Goal: Transaction & Acquisition: Purchase product/service

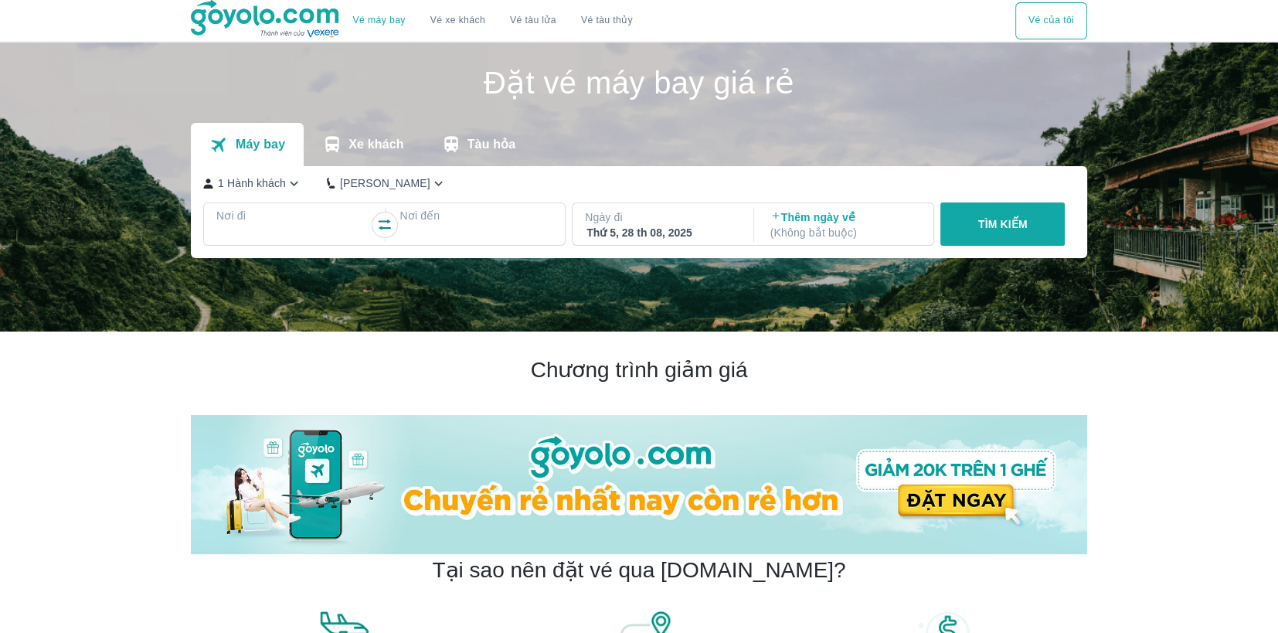
click at [338, 221] on p "Nơi đi" at bounding box center [292, 215] width 153 height 15
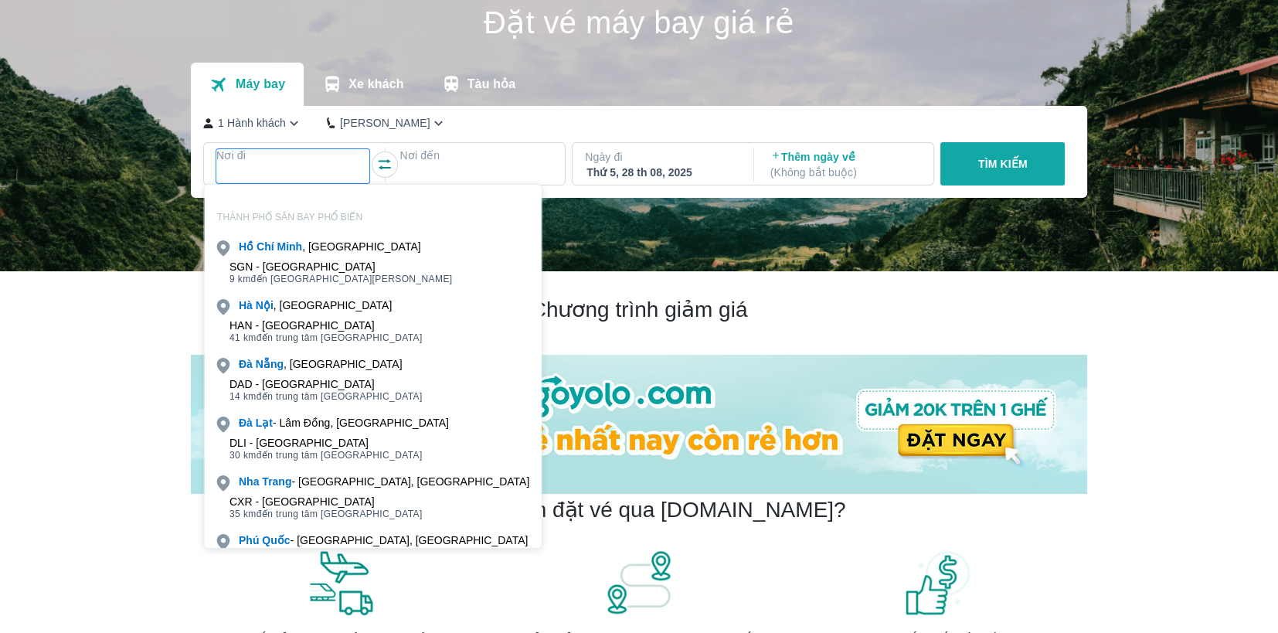
scroll to position [89, 0]
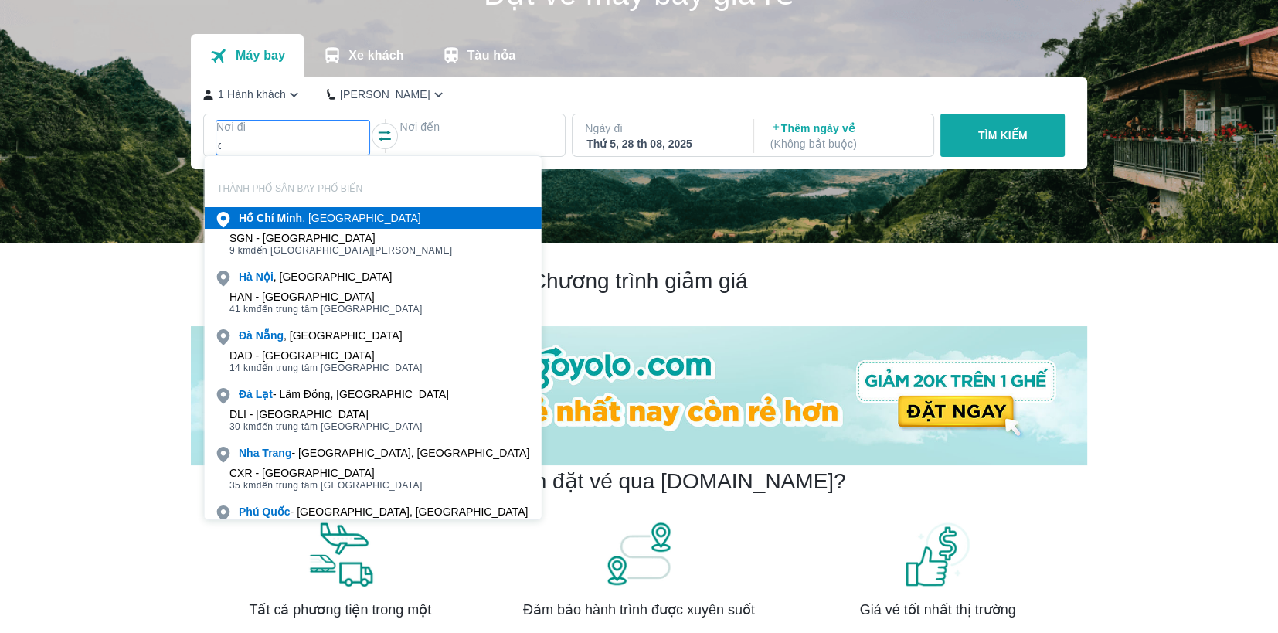
type input "d"
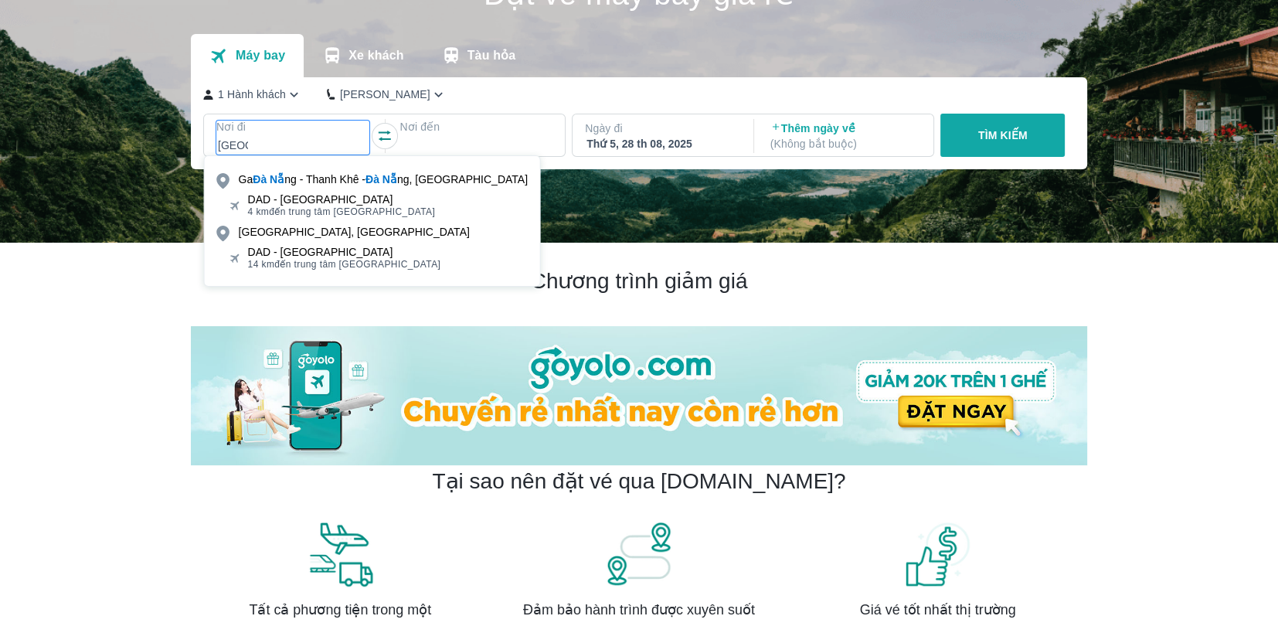
type input "[GEOGRAPHIC_DATA]"
drag, startPoint x: 338, startPoint y: 222, endPoint x: 325, endPoint y: 199, distance: 26.6
click at [325, 199] on div "DAD - [GEOGRAPHIC_DATA]" at bounding box center [342, 199] width 188 height 12
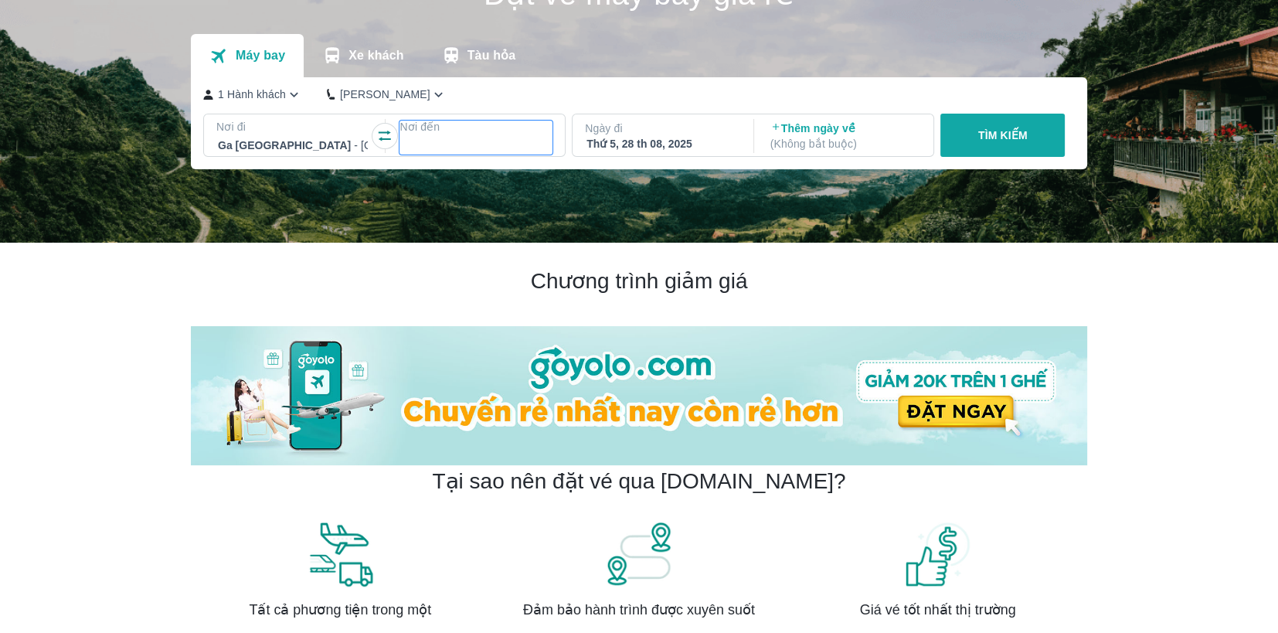
click at [449, 146] on div at bounding box center [476, 145] width 150 height 19
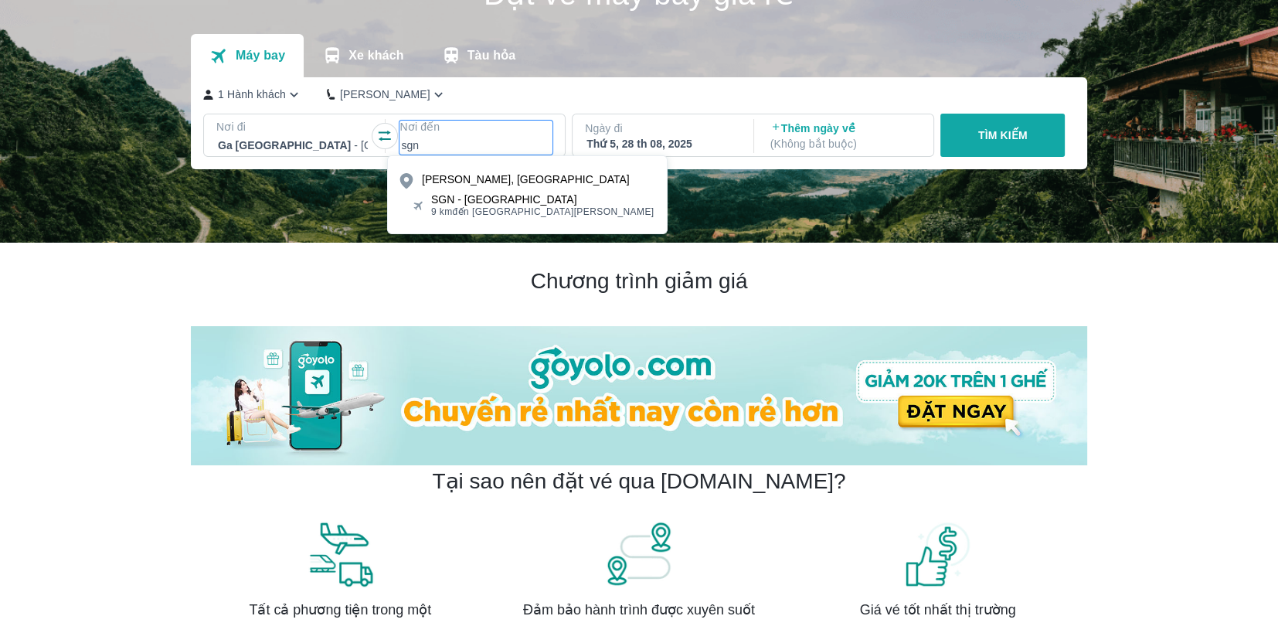
type input "sgn"
click at [474, 218] on div "SGN - [GEOGRAPHIC_DATA] 9 km đến trung tâm [GEOGRAPHIC_DATA]" at bounding box center [527, 205] width 279 height 31
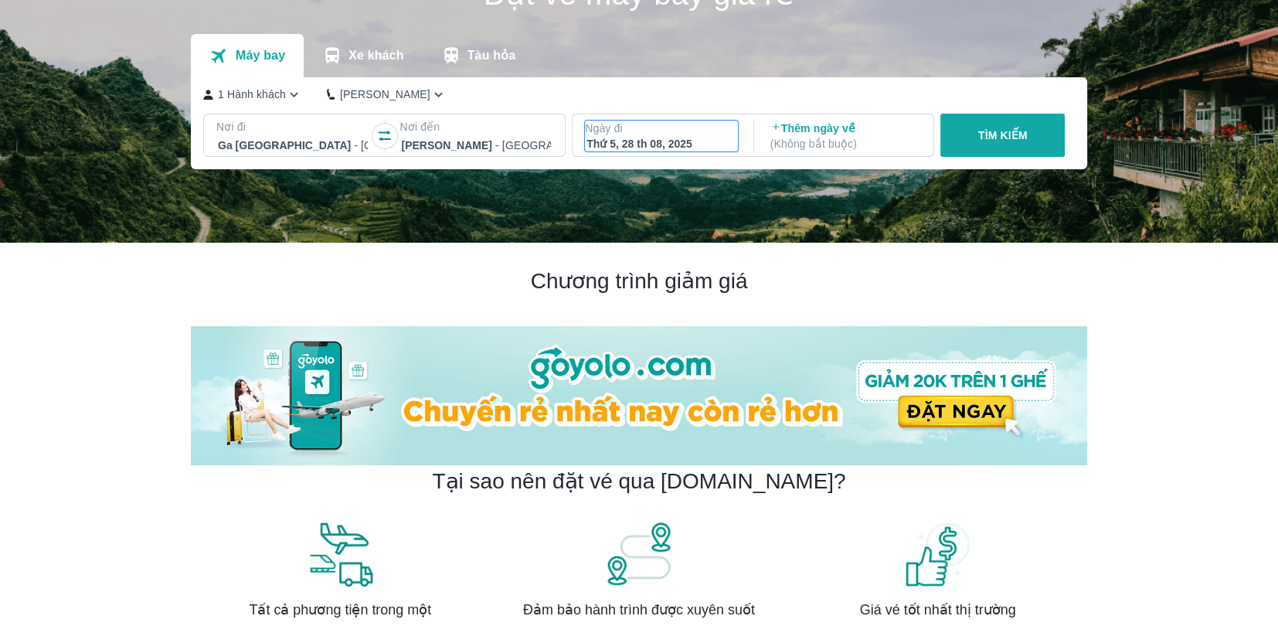
click at [637, 141] on div "Thứ 5, 28 th 08, 2025" at bounding box center [661, 143] width 150 height 15
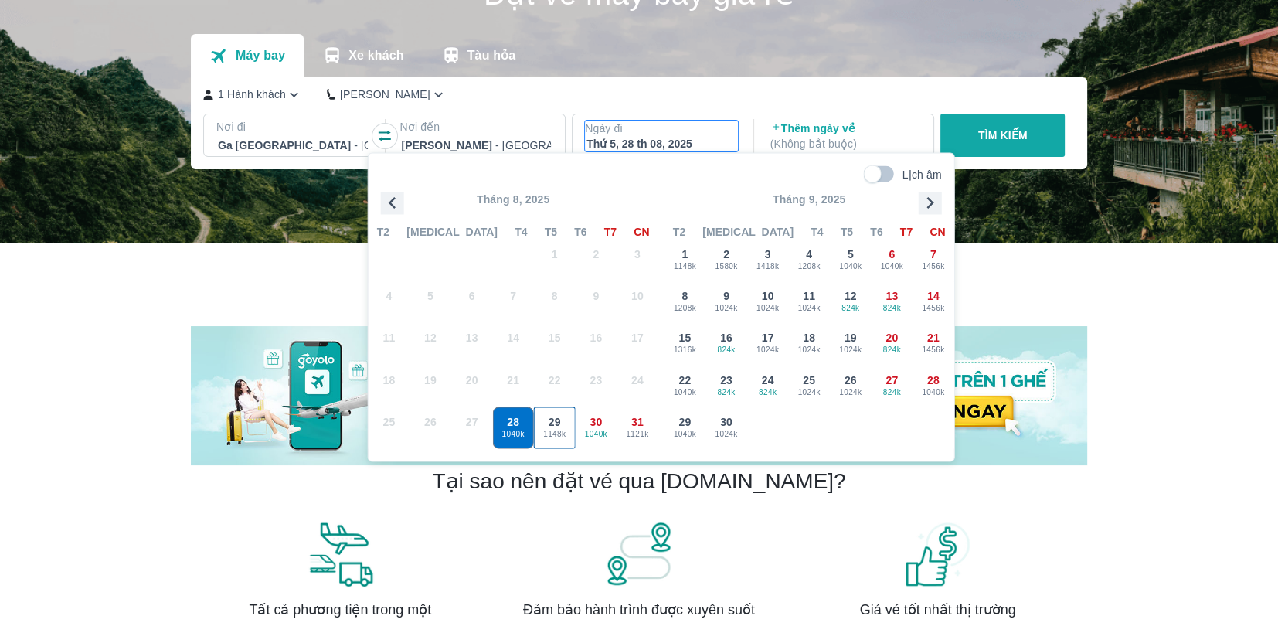
click at [555, 433] on span "1148k" at bounding box center [555, 433] width 40 height 12
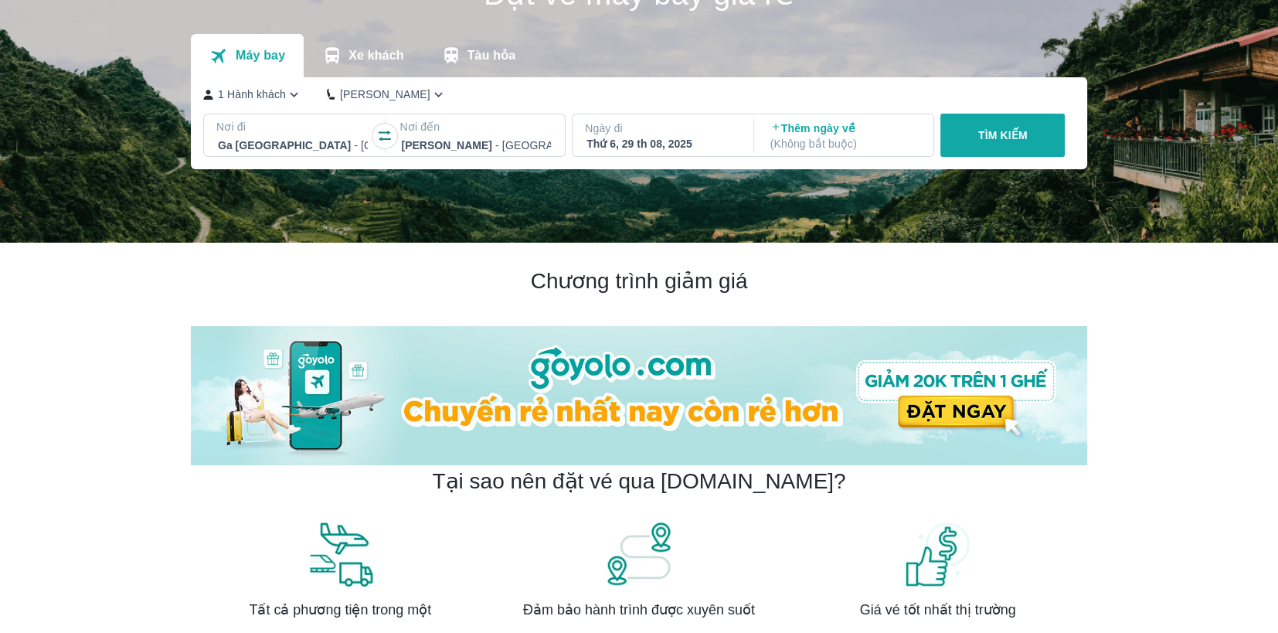
click at [839, 134] on p "Thêm ngày về ( Không bắt buộc )" at bounding box center [845, 136] width 150 height 31
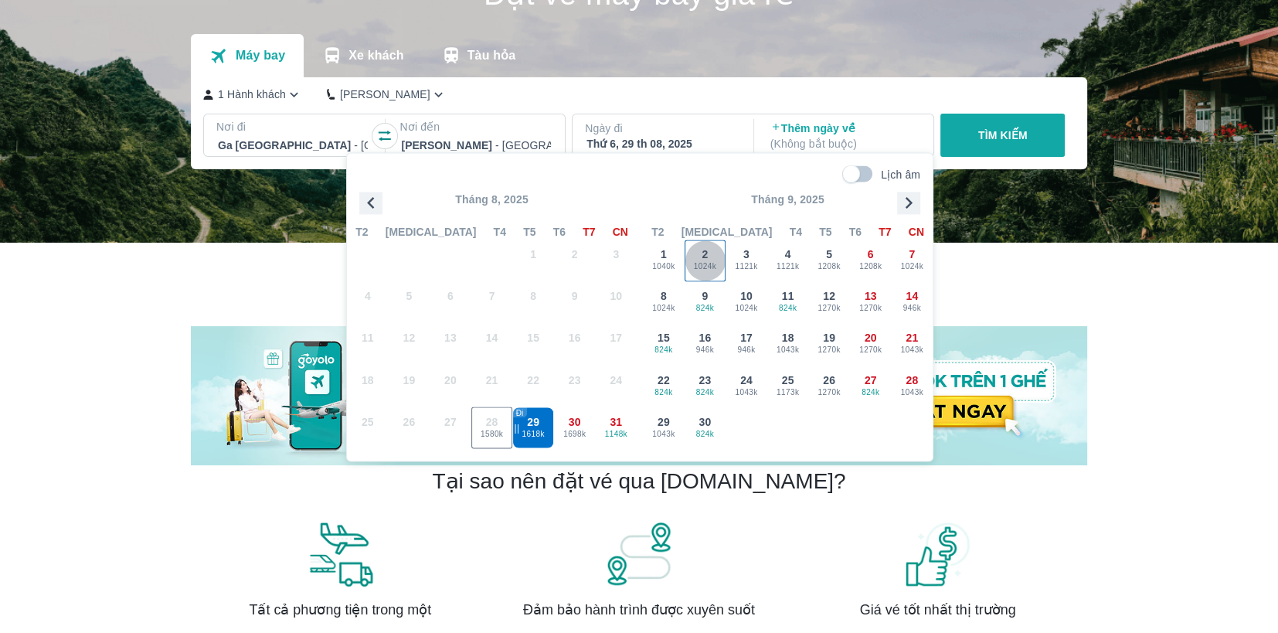
click at [706, 253] on span "2" at bounding box center [705, 253] width 6 height 15
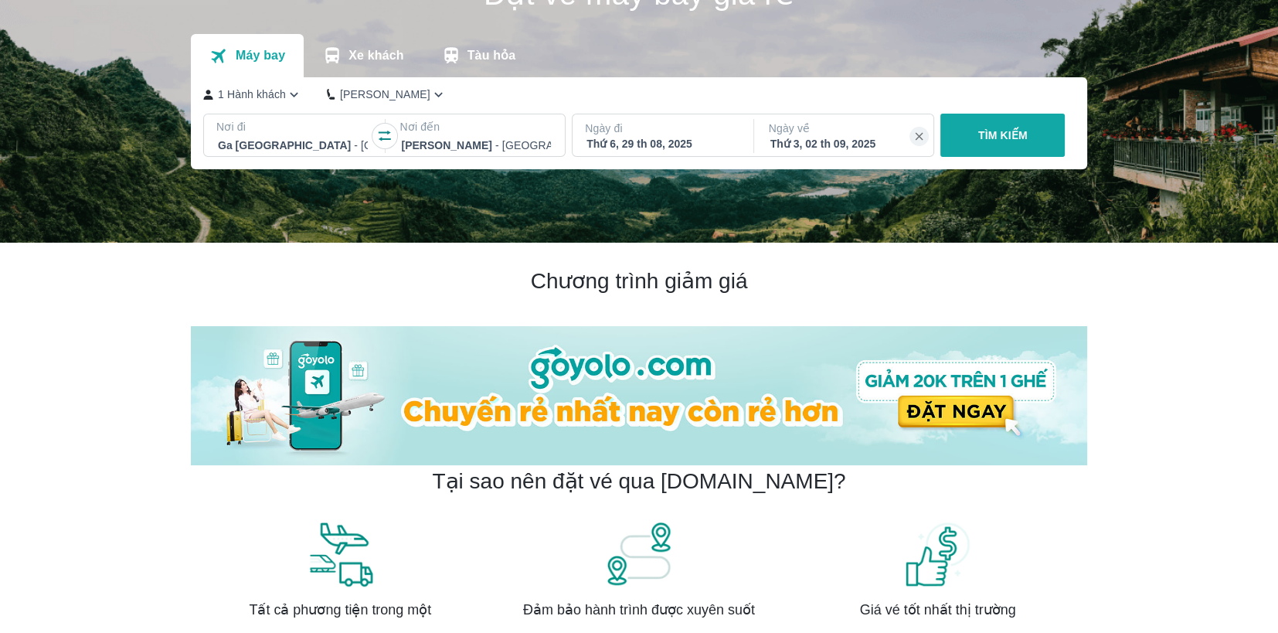
click at [1014, 127] on button "TÌM KIẾM" at bounding box center [1002, 135] width 124 height 43
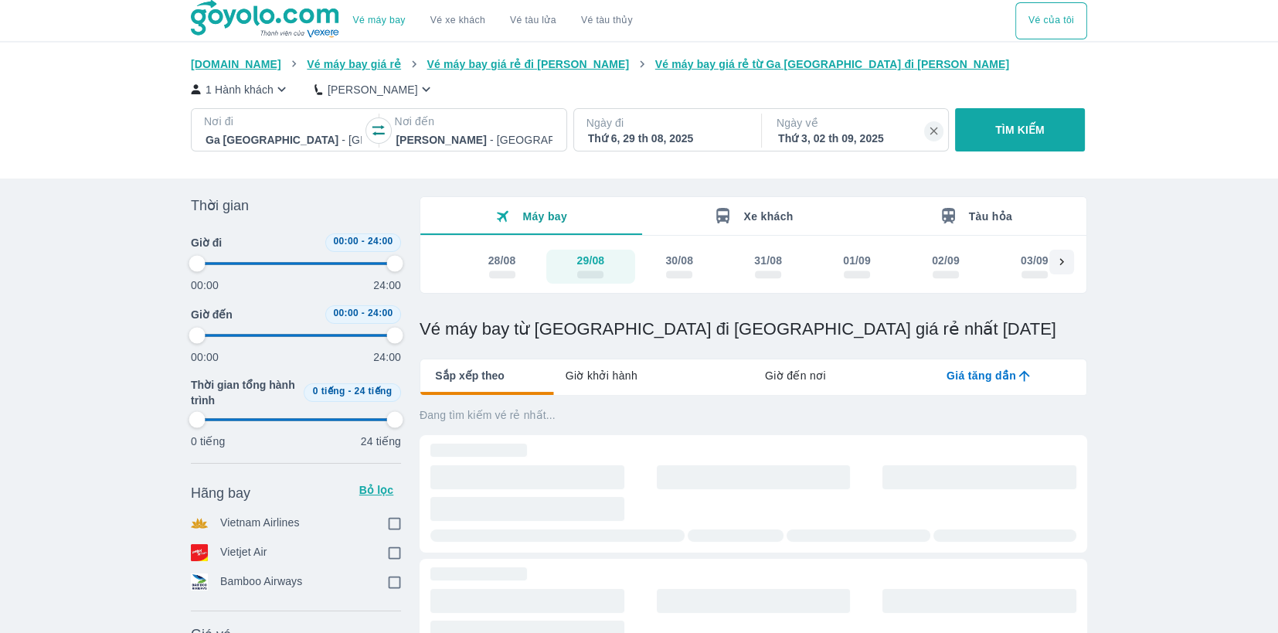
type input "97.9166666666667"
checkbox input "true"
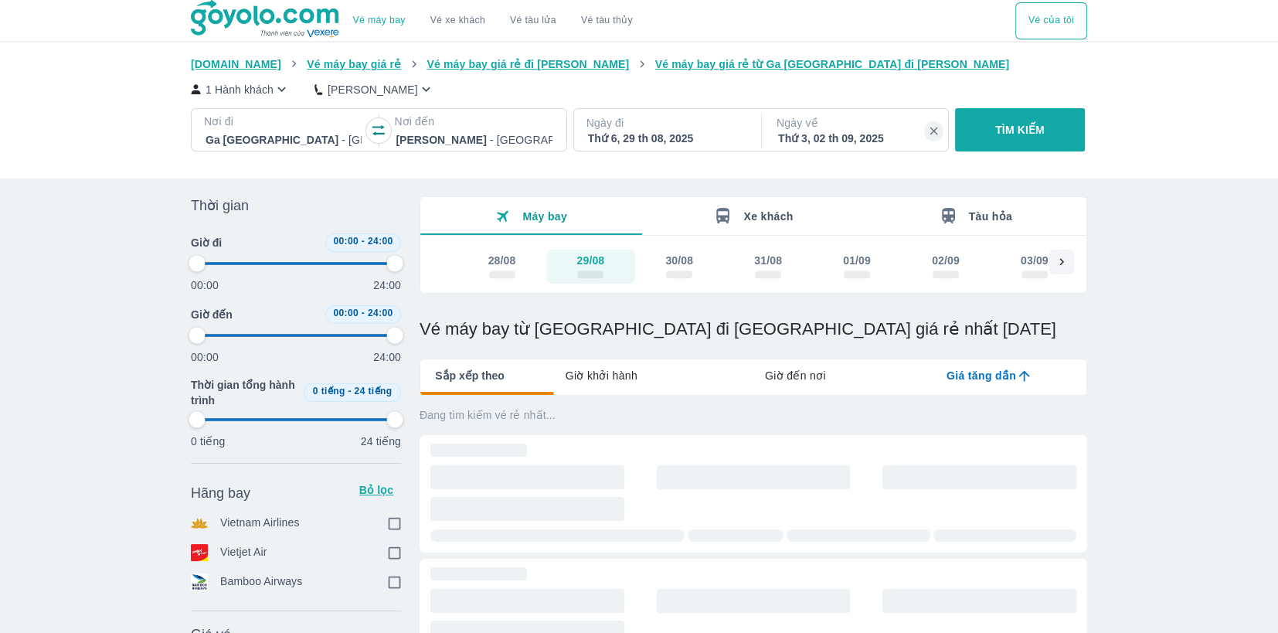
checkbox input "true"
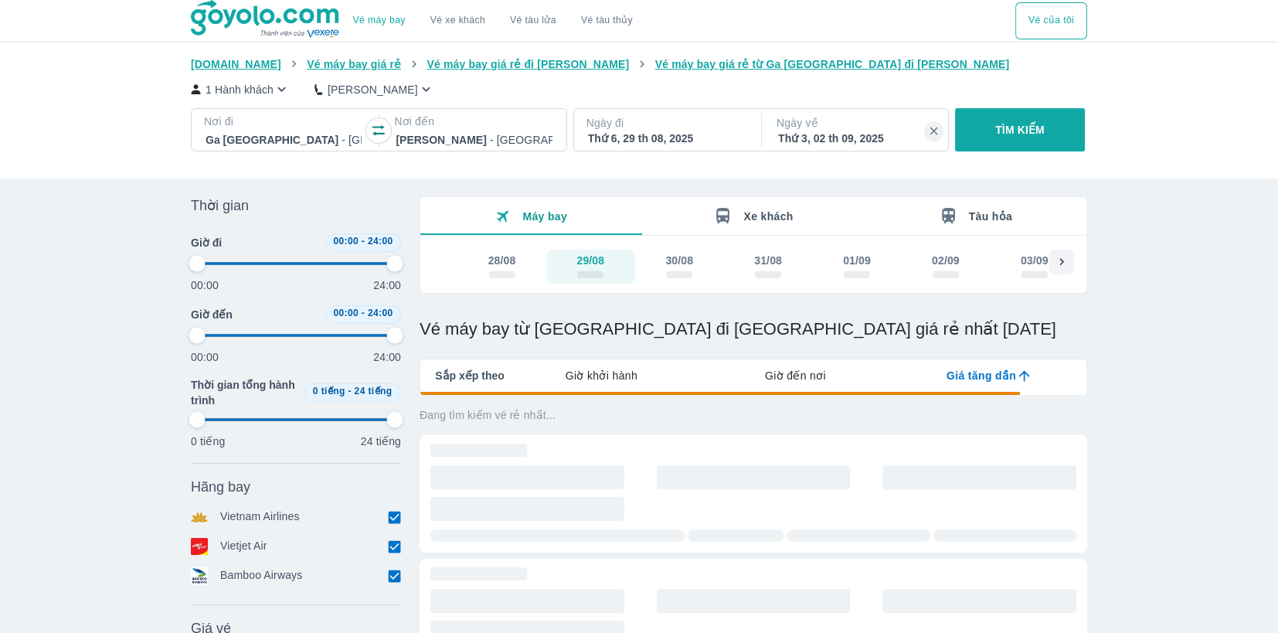
type input "97.9166666666667"
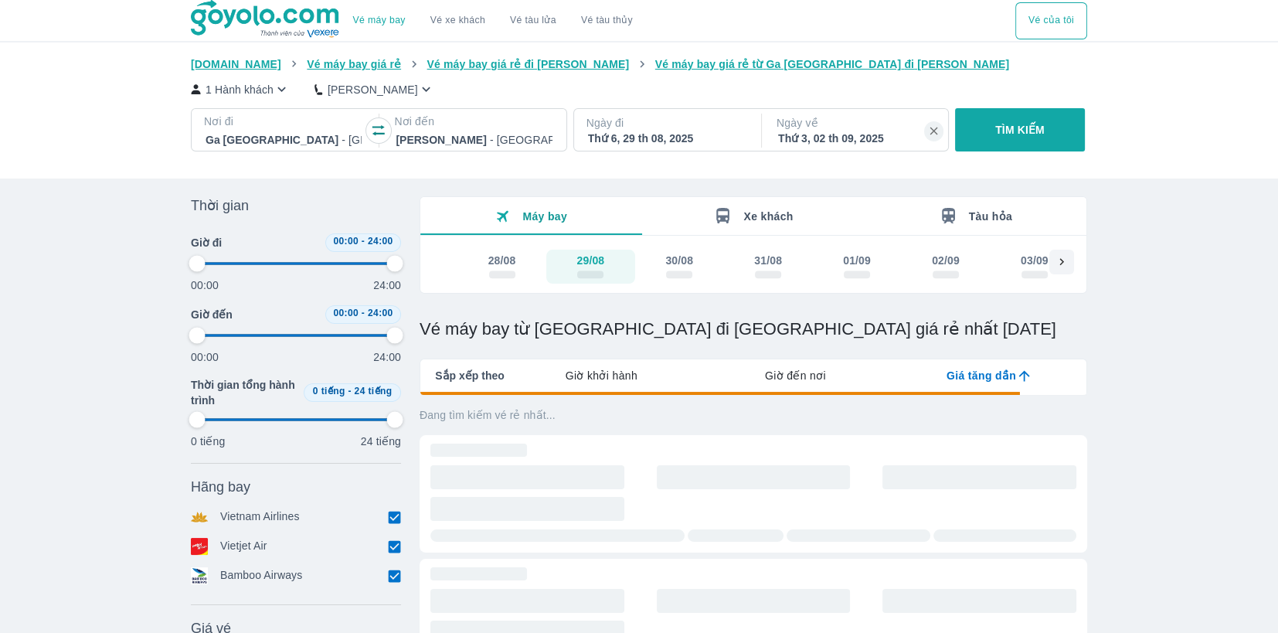
type input "97.9166666666667"
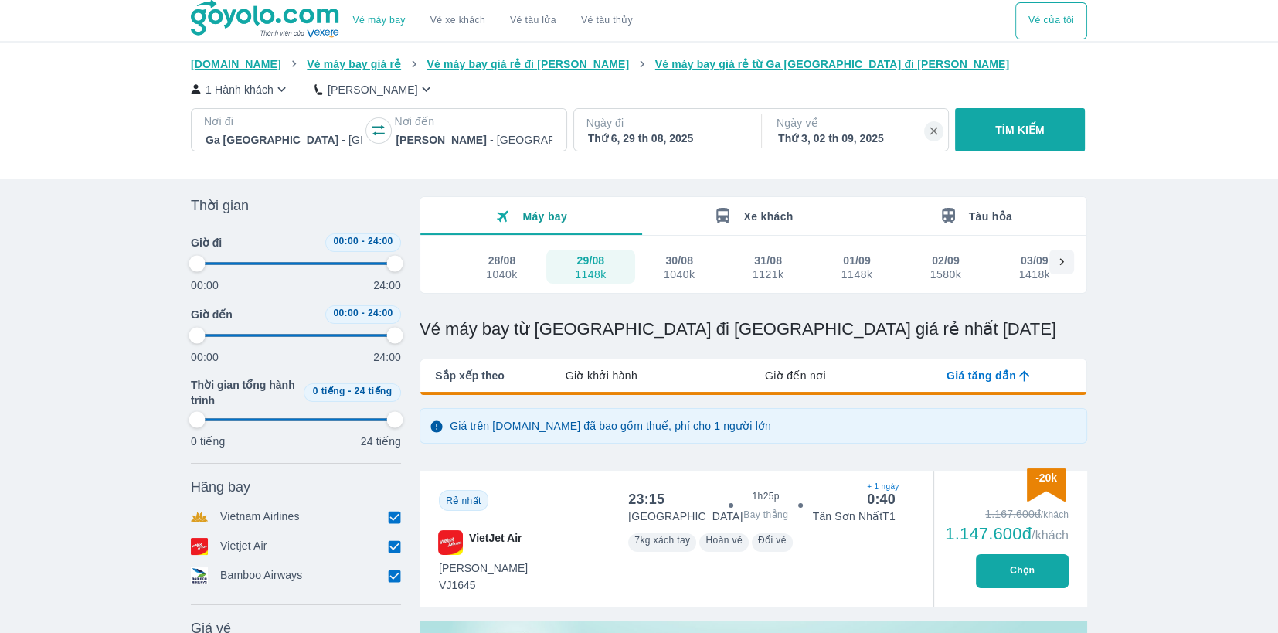
type input "97.9166666666667"
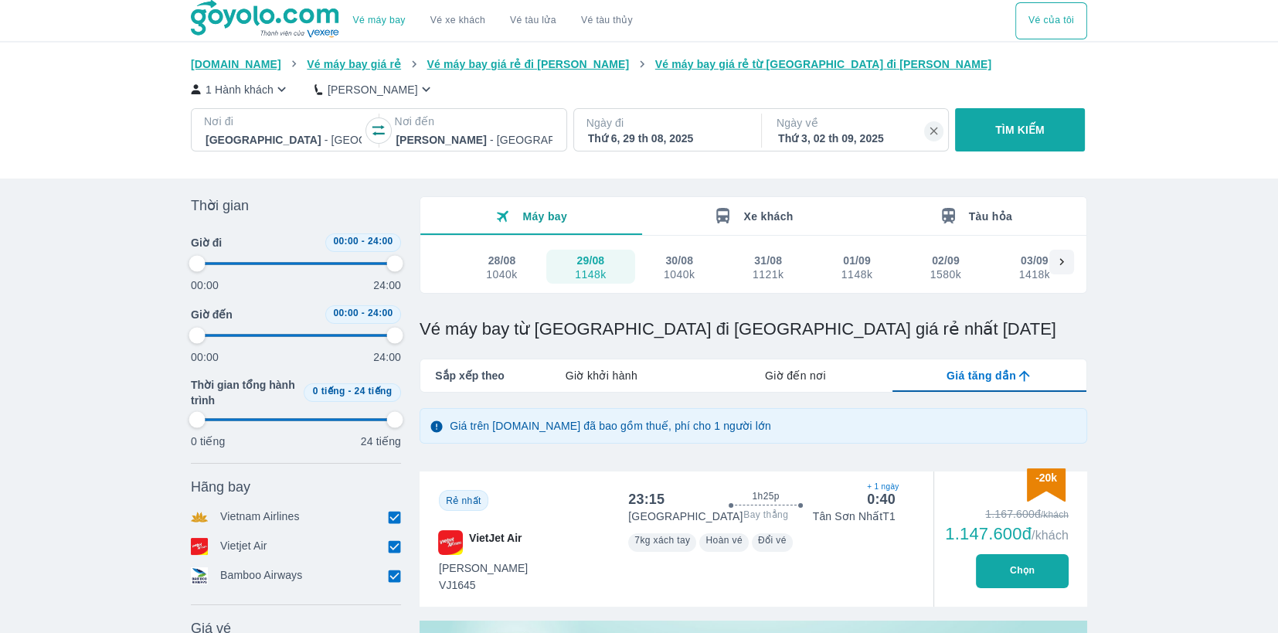
type input "97.9166666666667"
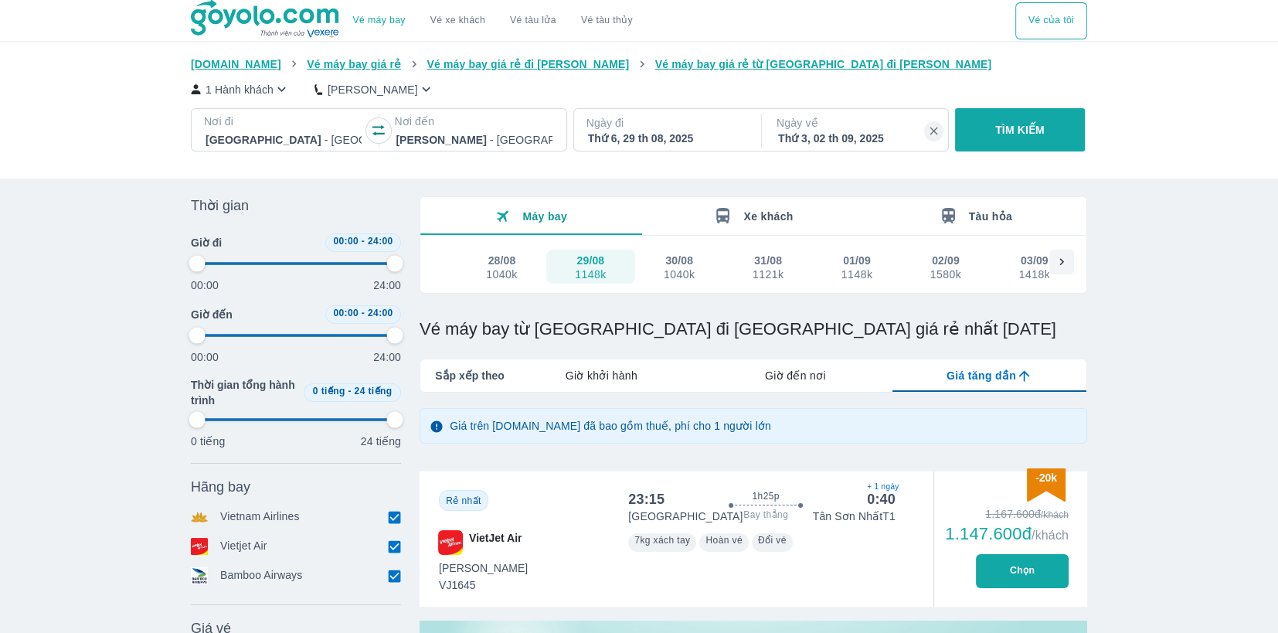
type input "97.9166666666667"
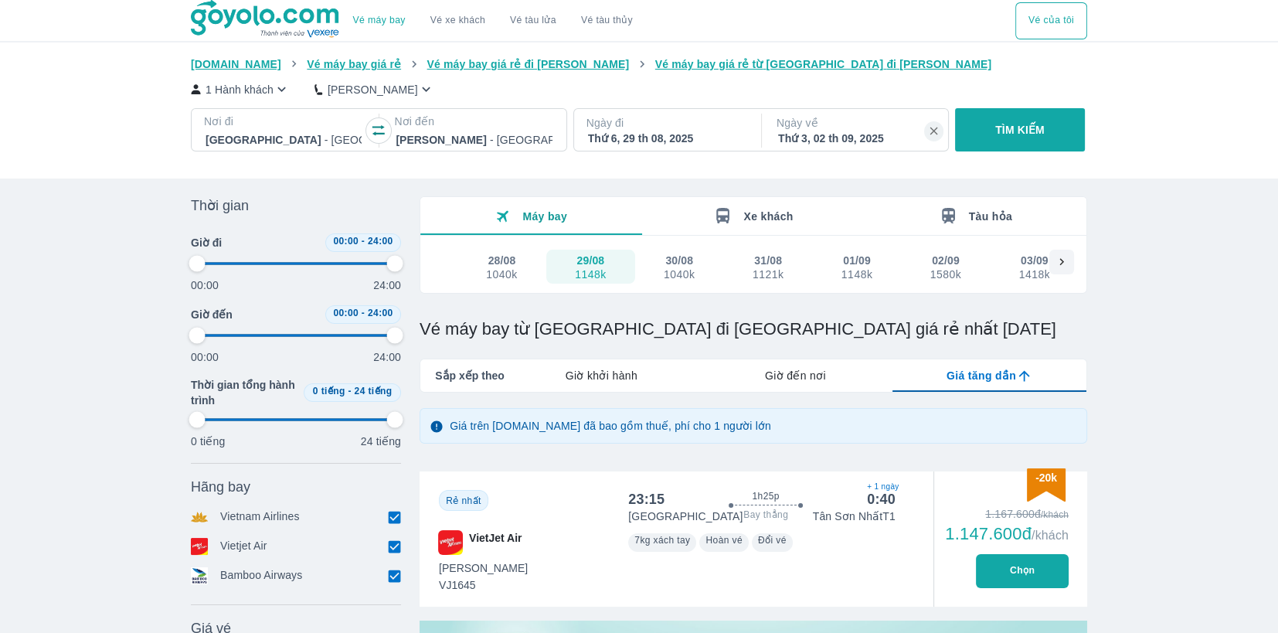
type input "97.9166666666667"
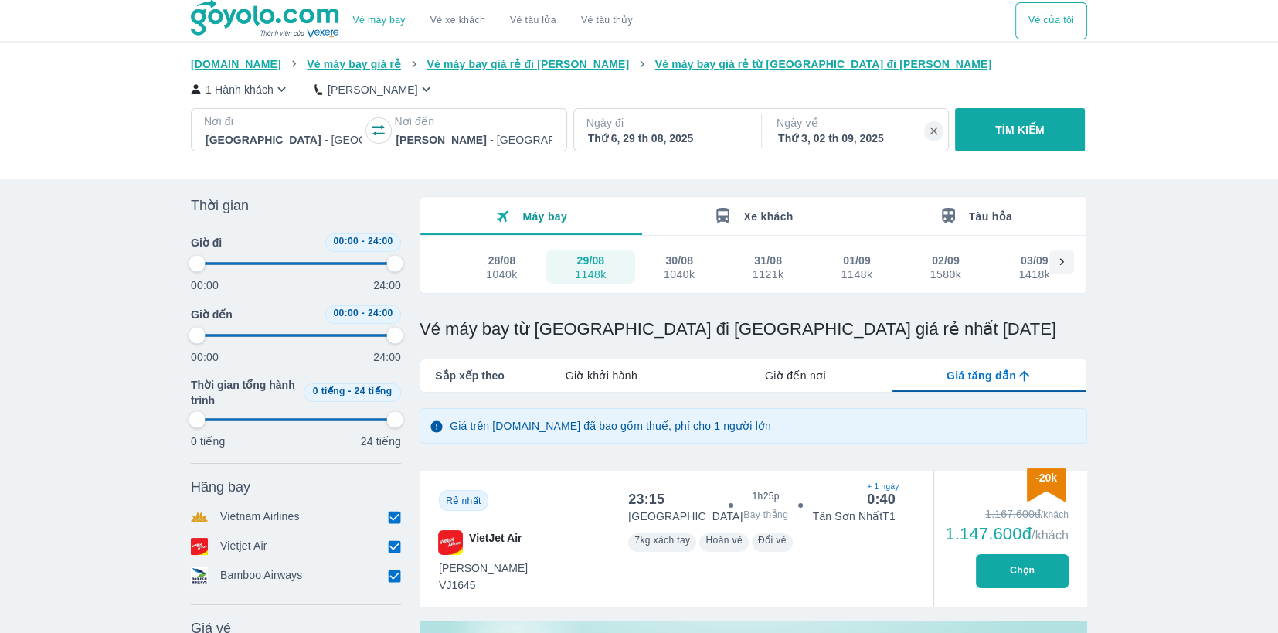
type input "97.9166666666667"
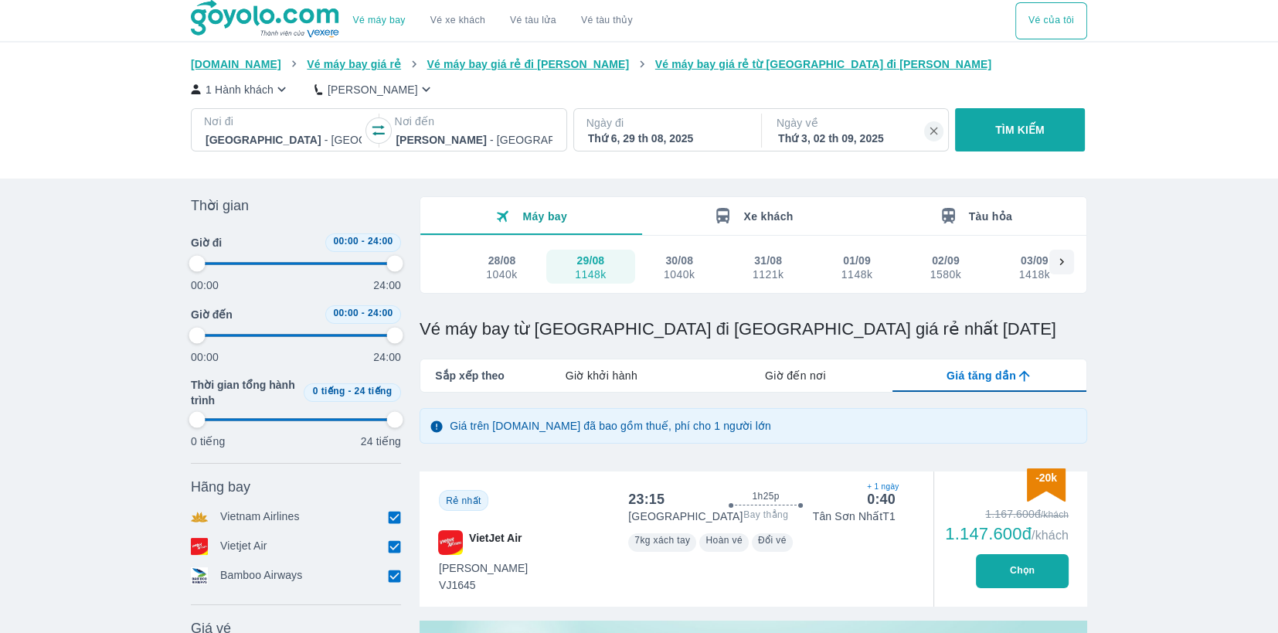
type input "97.9166666666667"
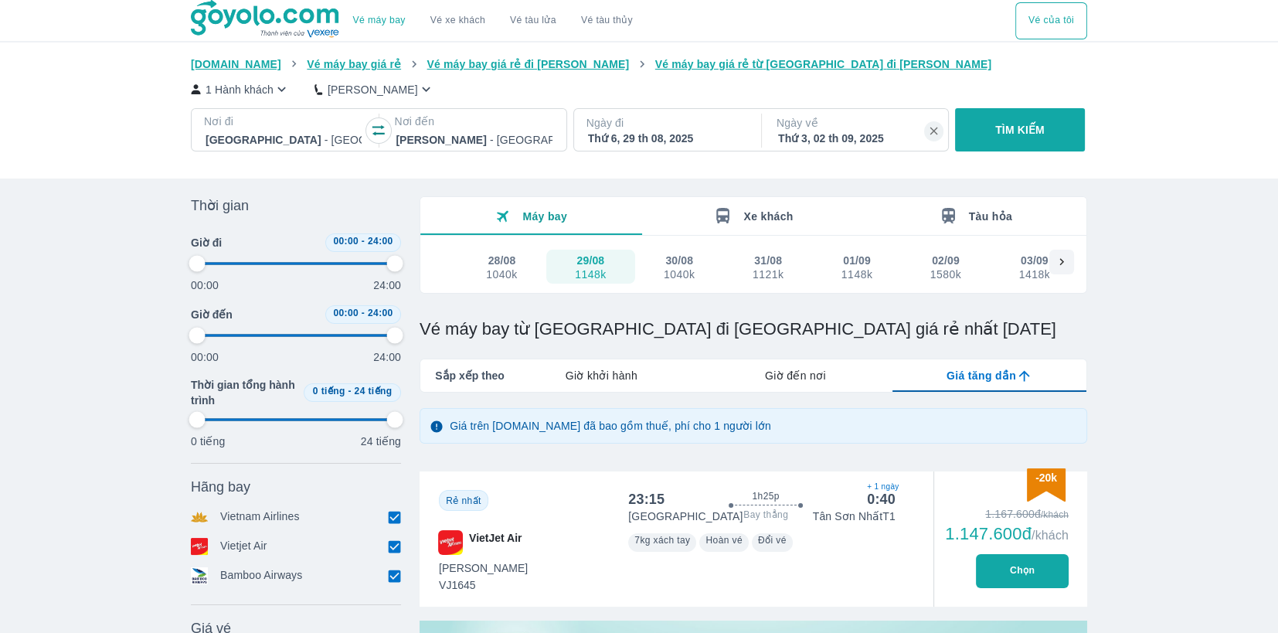
type input "97.9166666666667"
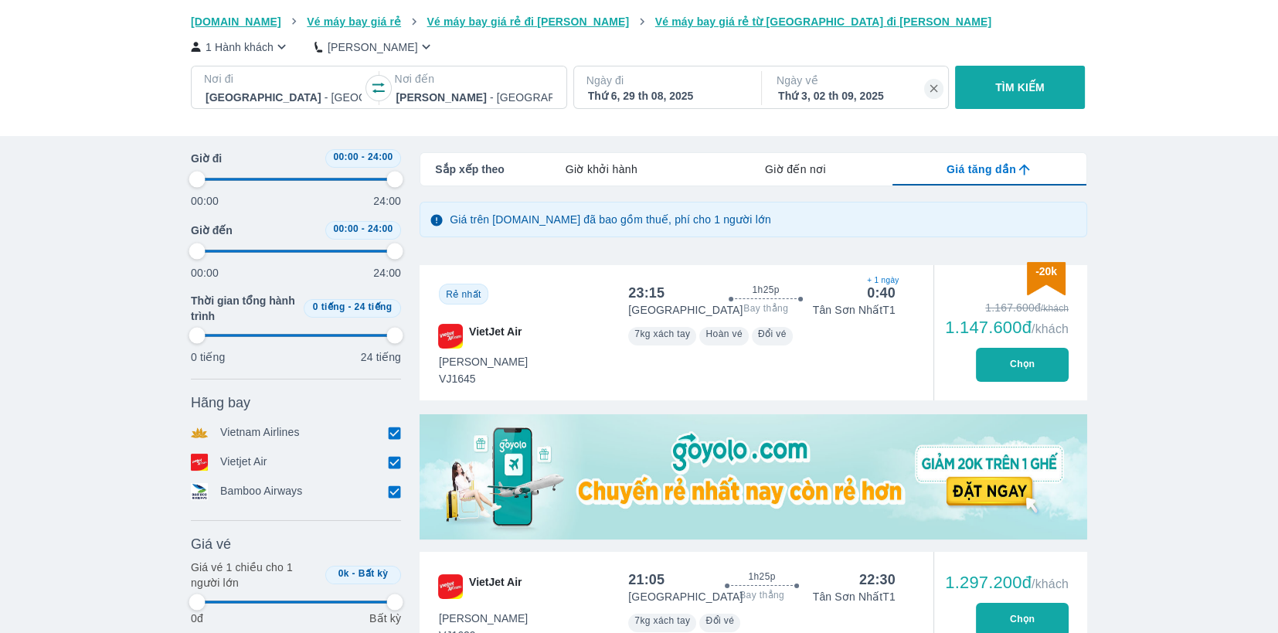
type input "97.9166666666667"
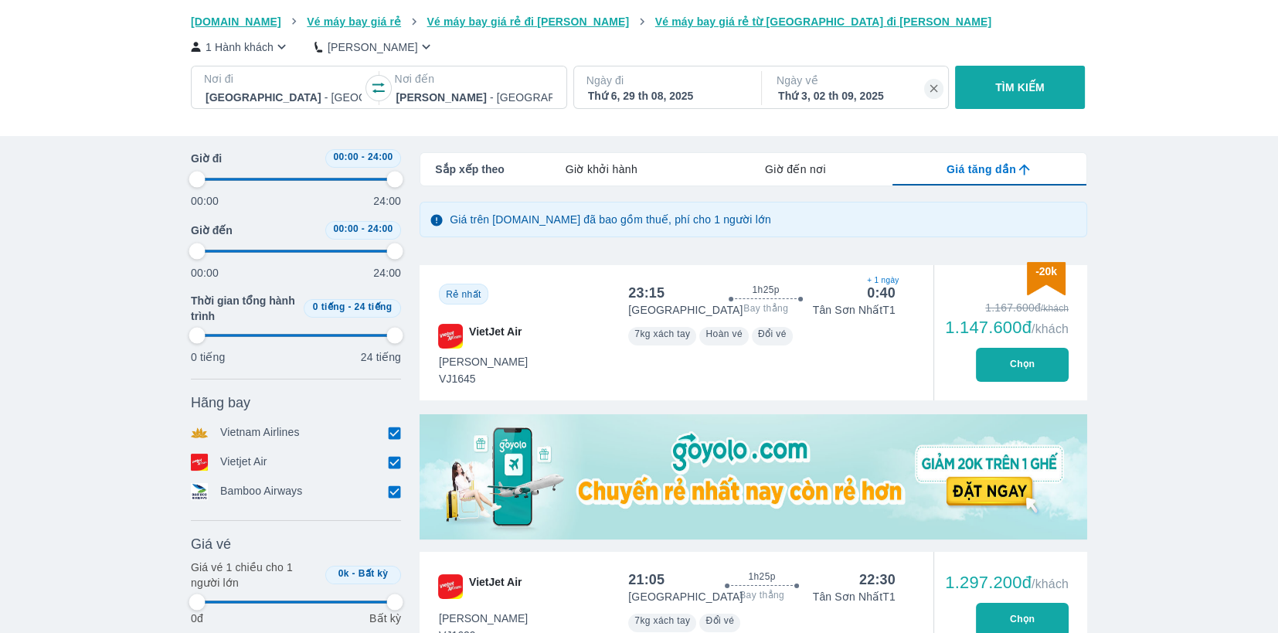
type input "97.9166666666667"
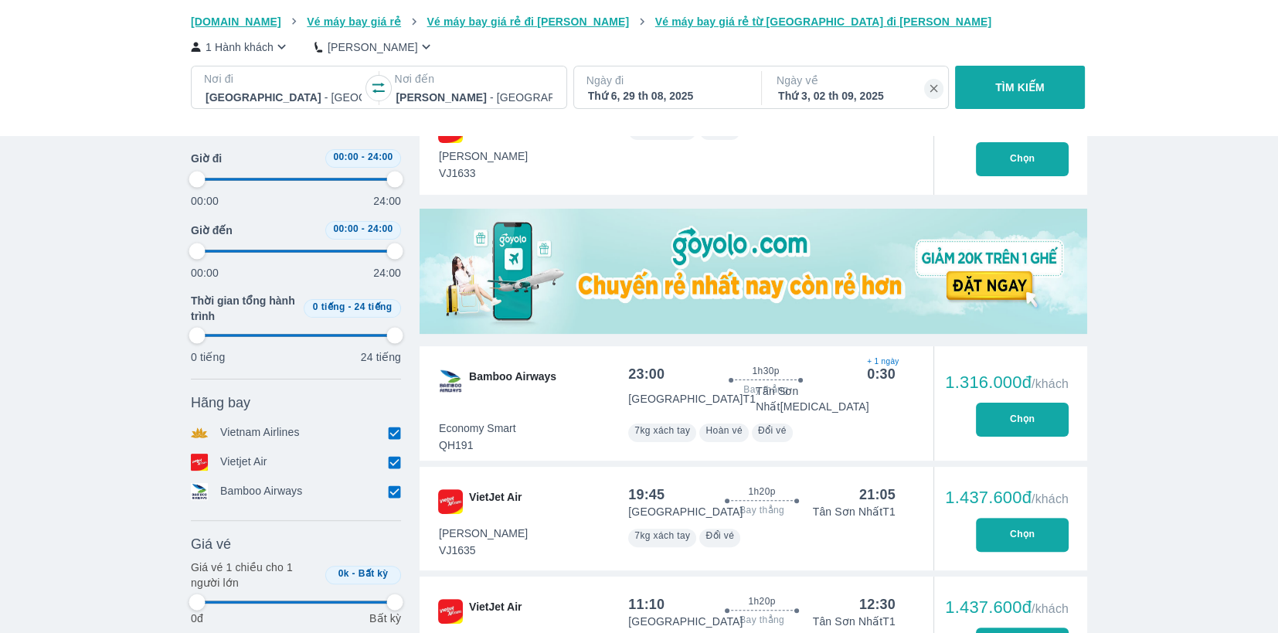
type input "97.9166666666667"
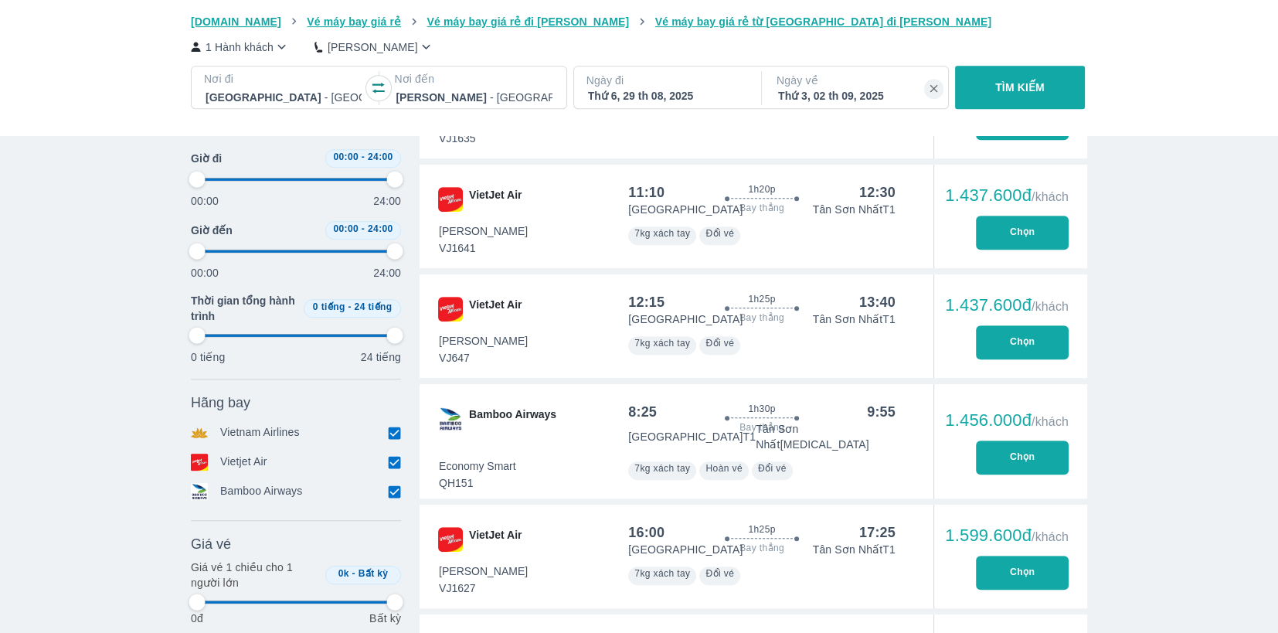
type input "97.9166666666667"
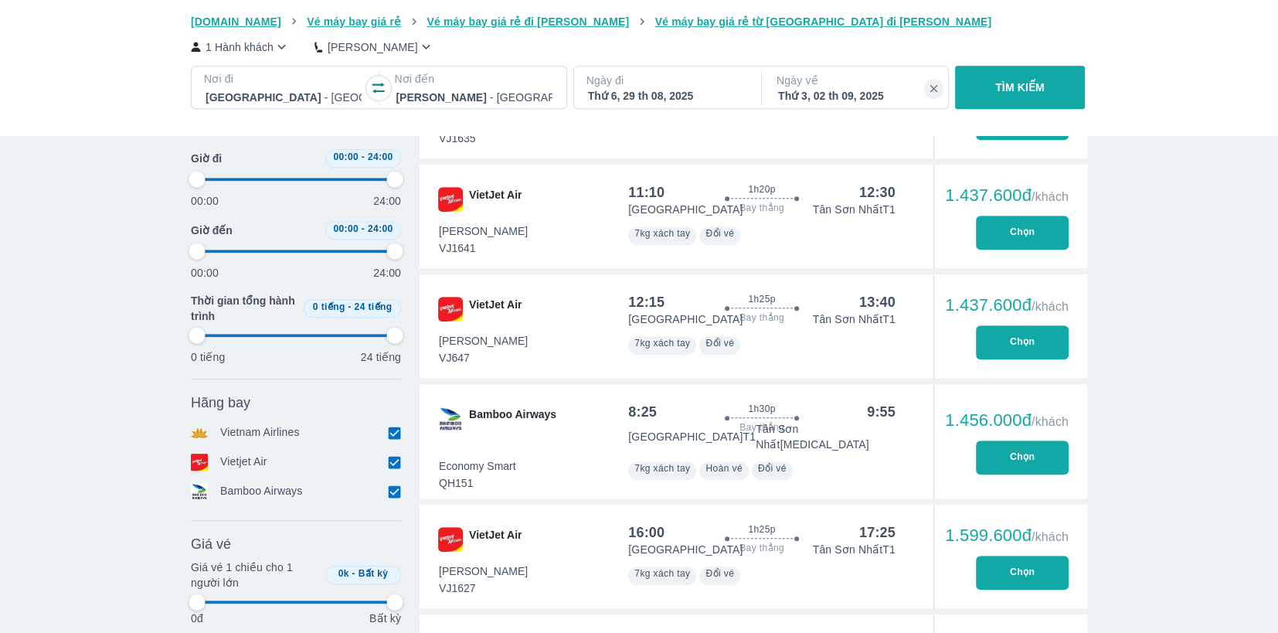
type input "97.9166666666667"
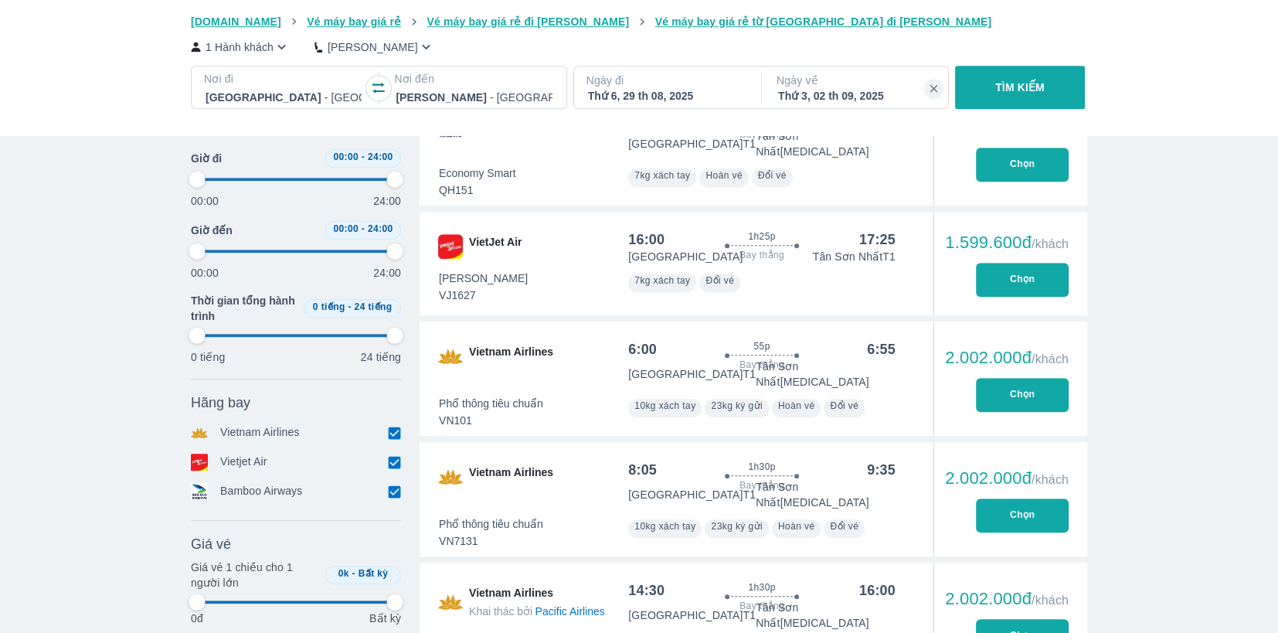
type input "97.9166666666667"
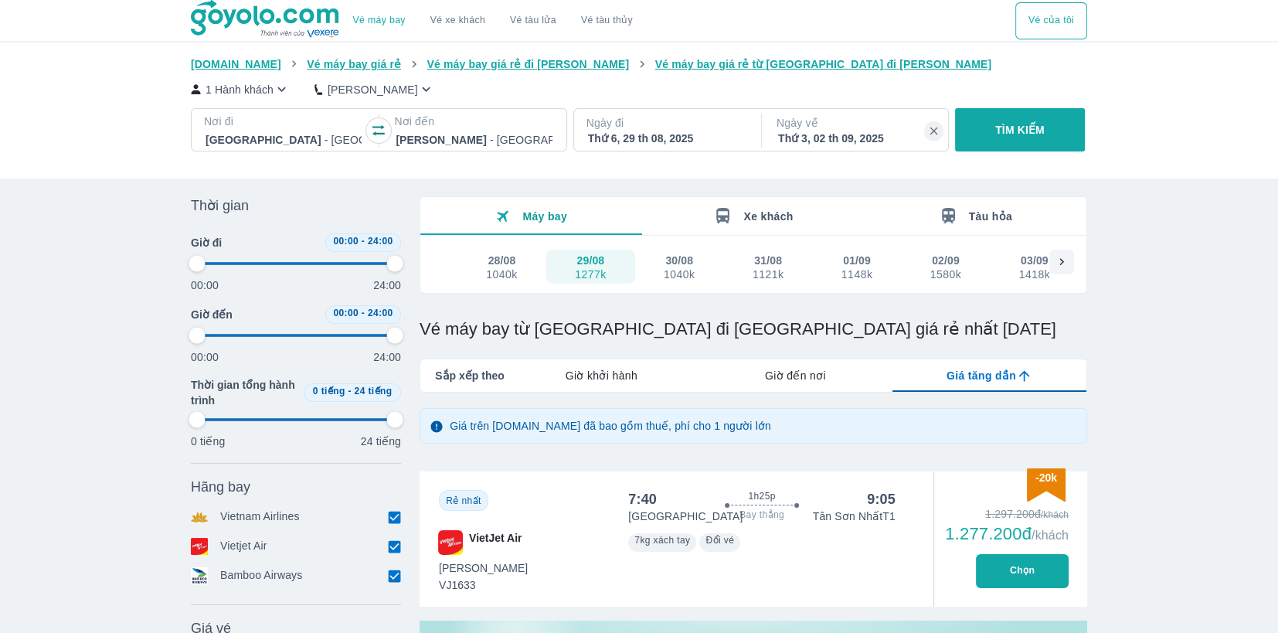
type input "97.9166666666667"
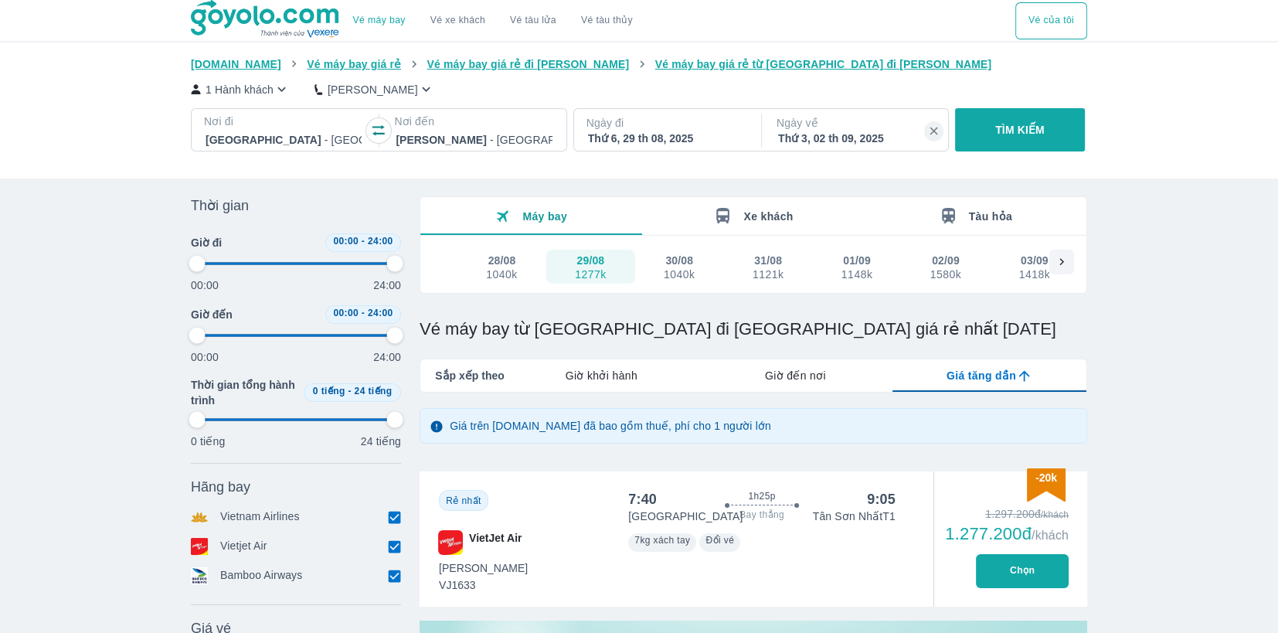
type input "97.9166666666667"
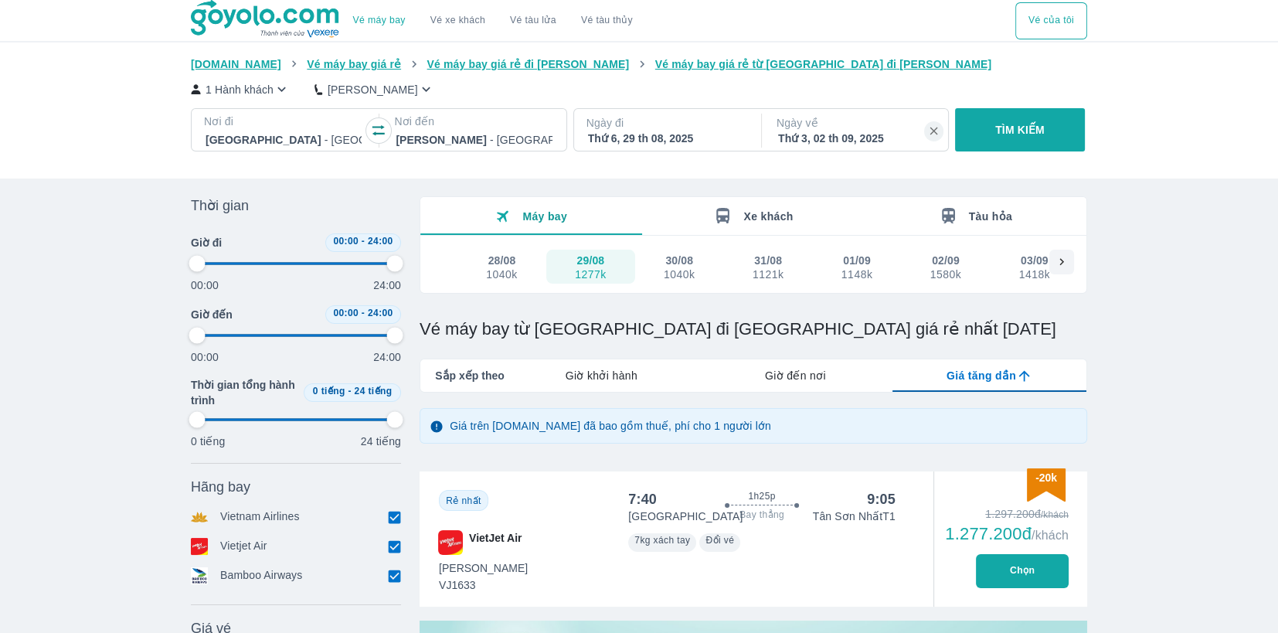
type input "97.9166666666667"
click at [643, 372] on div "Giờ khởi hành" at bounding box center [602, 375] width 194 height 32
type input "97.9166666666667"
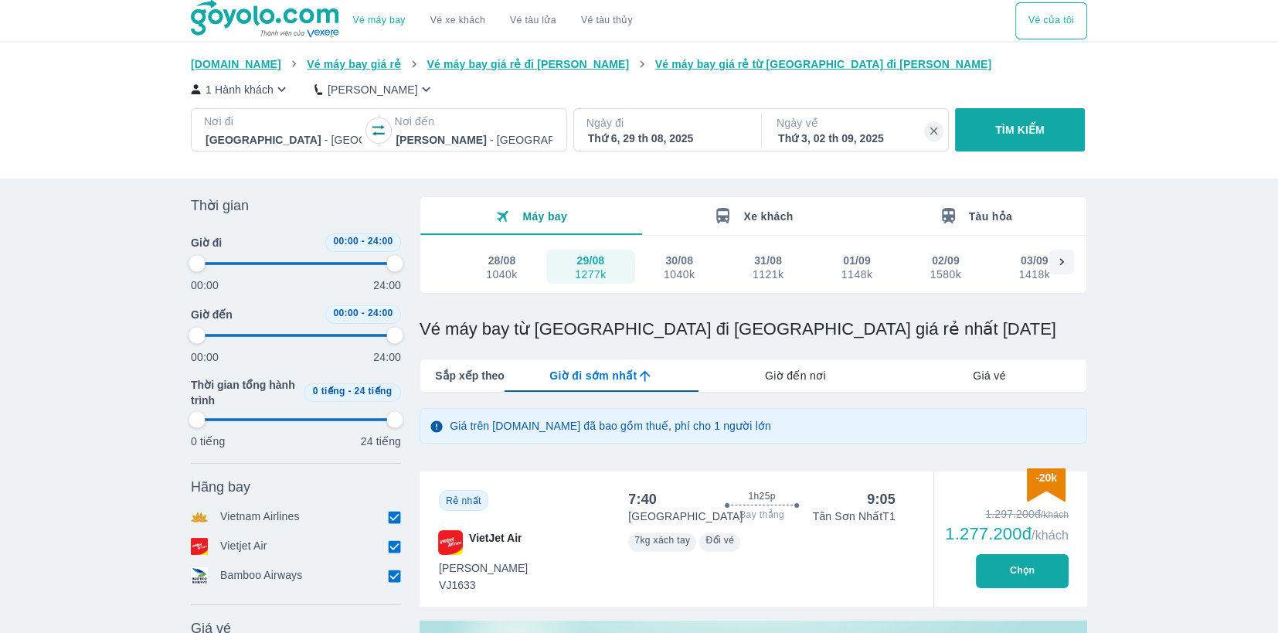
type input "97.9166666666667"
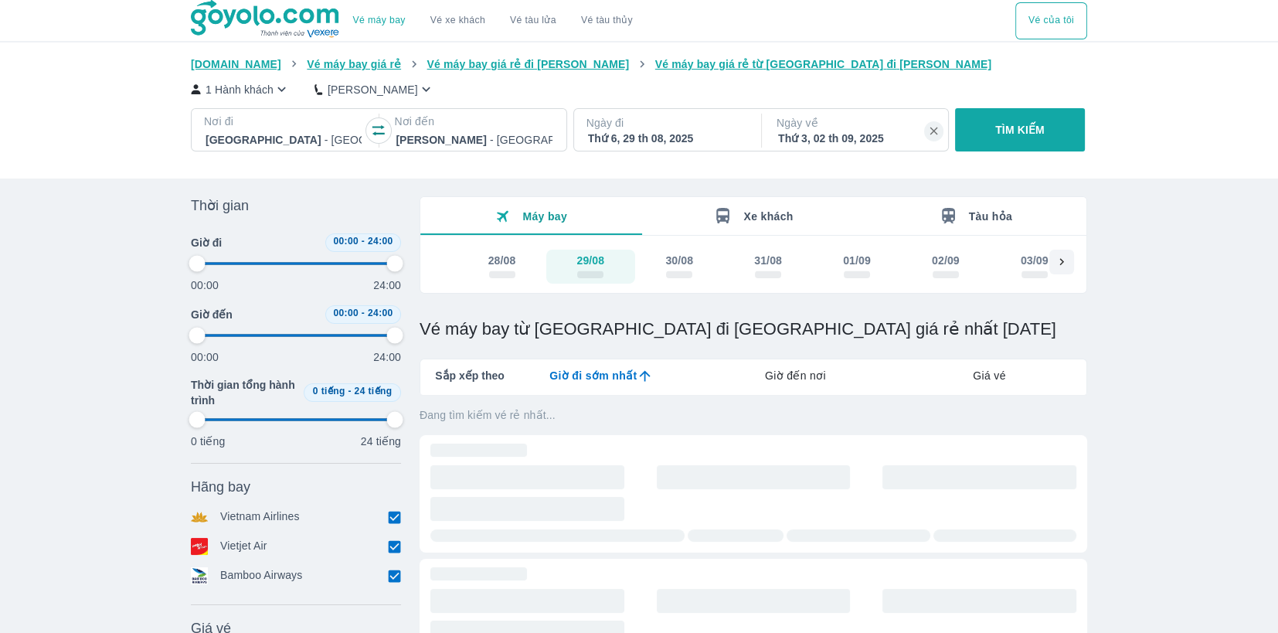
type input "97.9166666666667"
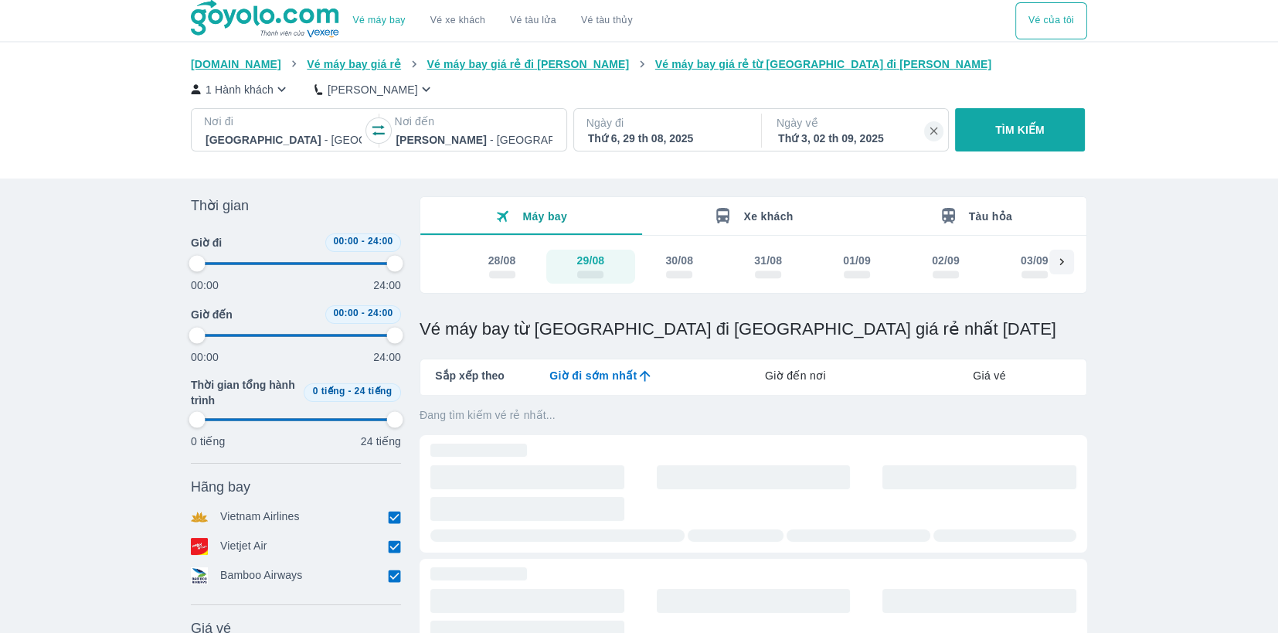
type input "97.9166666666667"
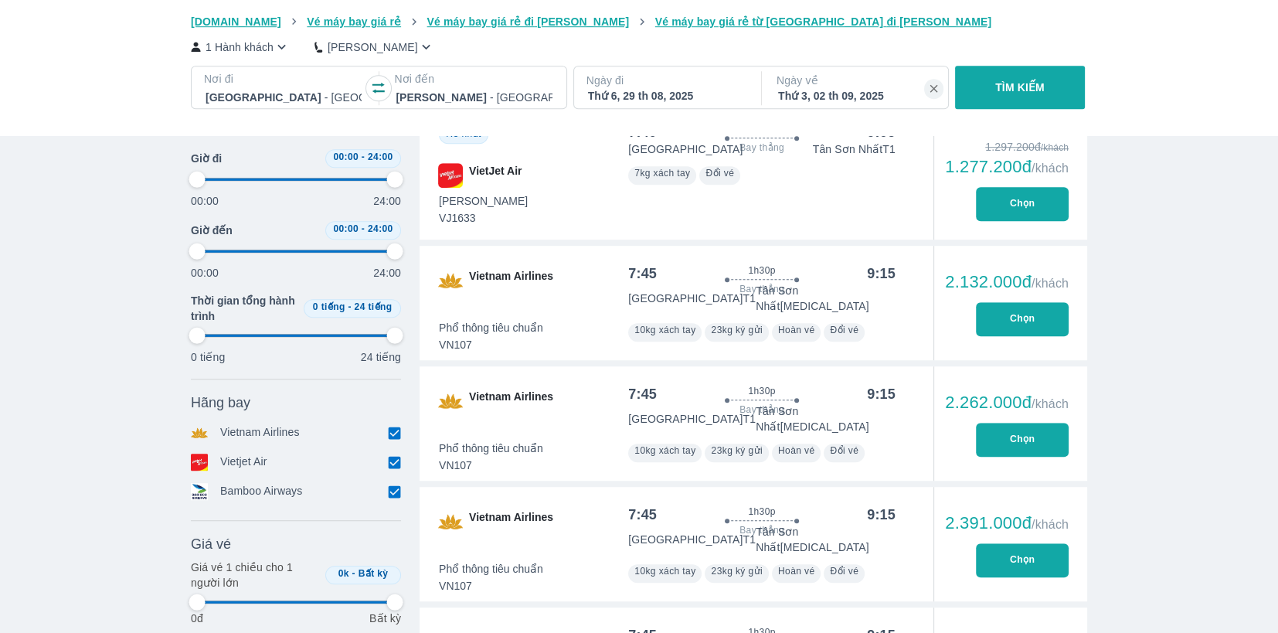
type input "97.9166666666667"
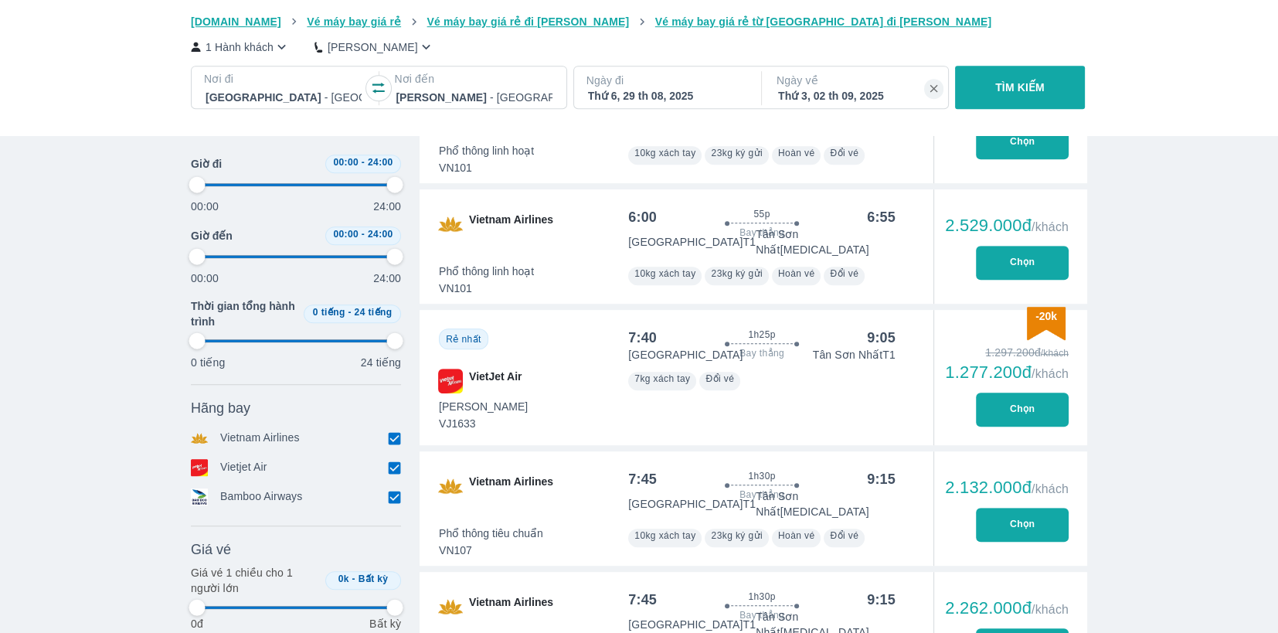
type input "97.9166666666667"
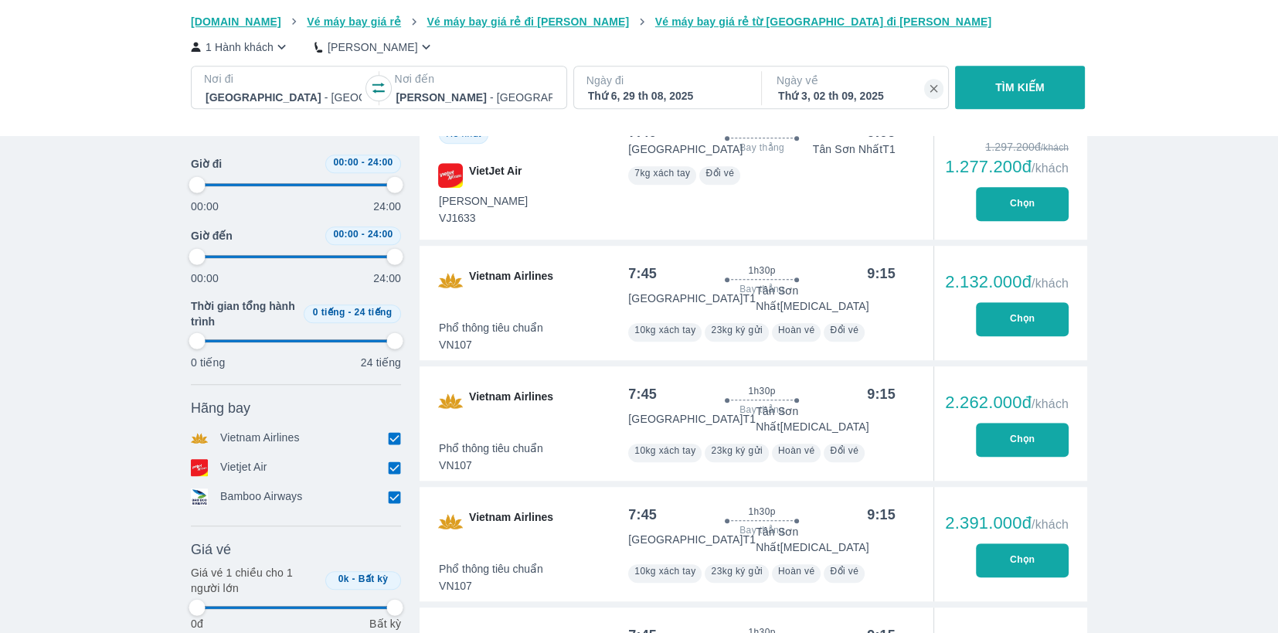
type input "97.9166666666667"
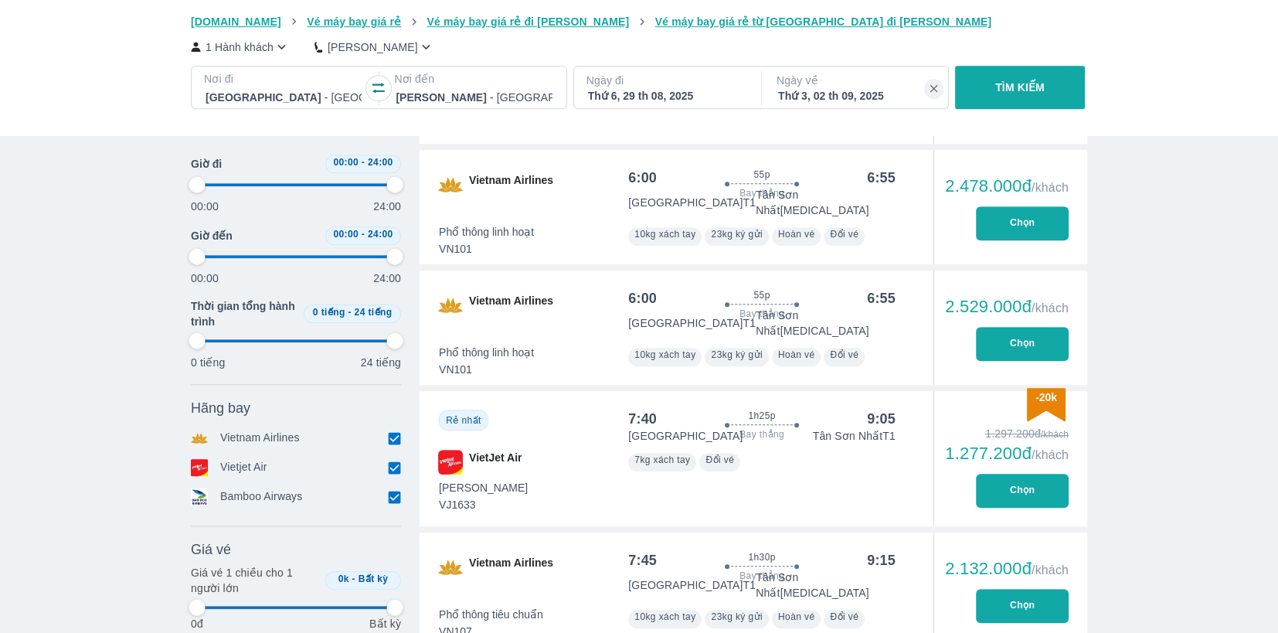
scroll to position [824, 0]
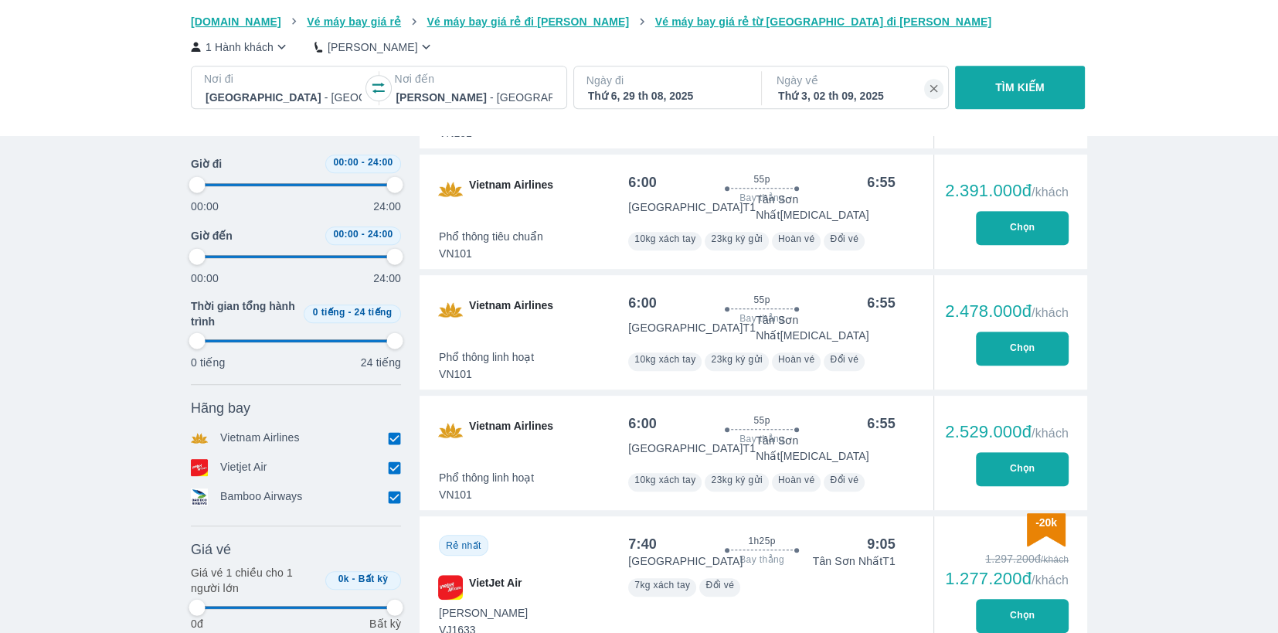
type input "97.9166666666667"
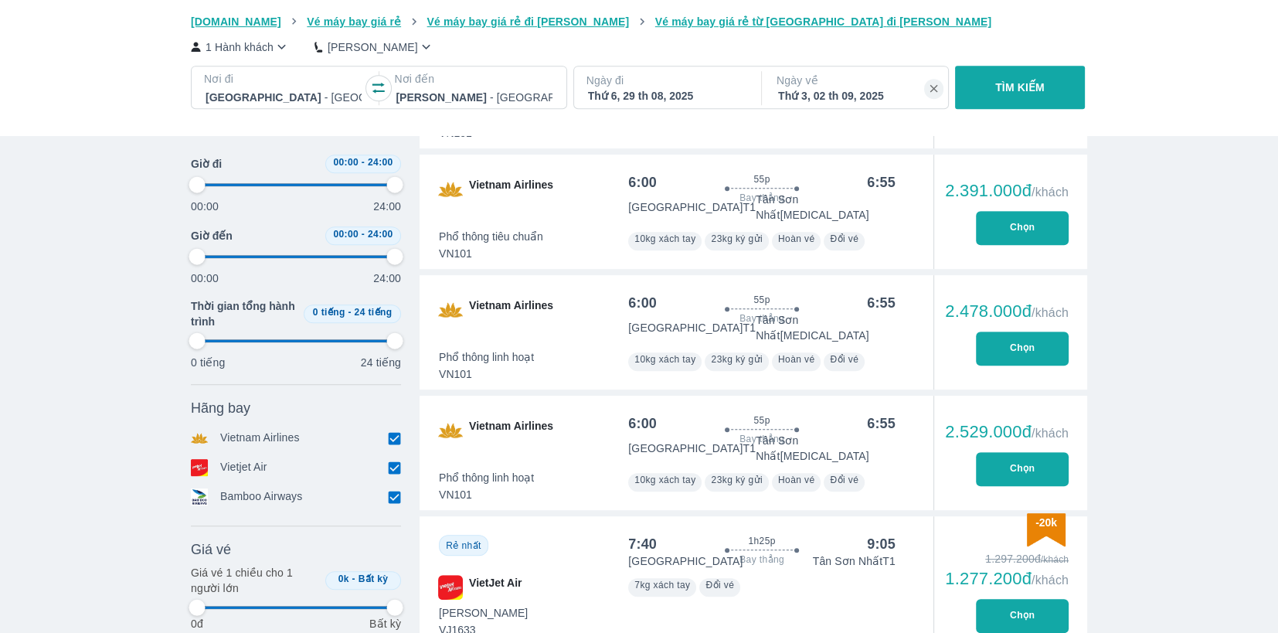
type input "97.9166666666667"
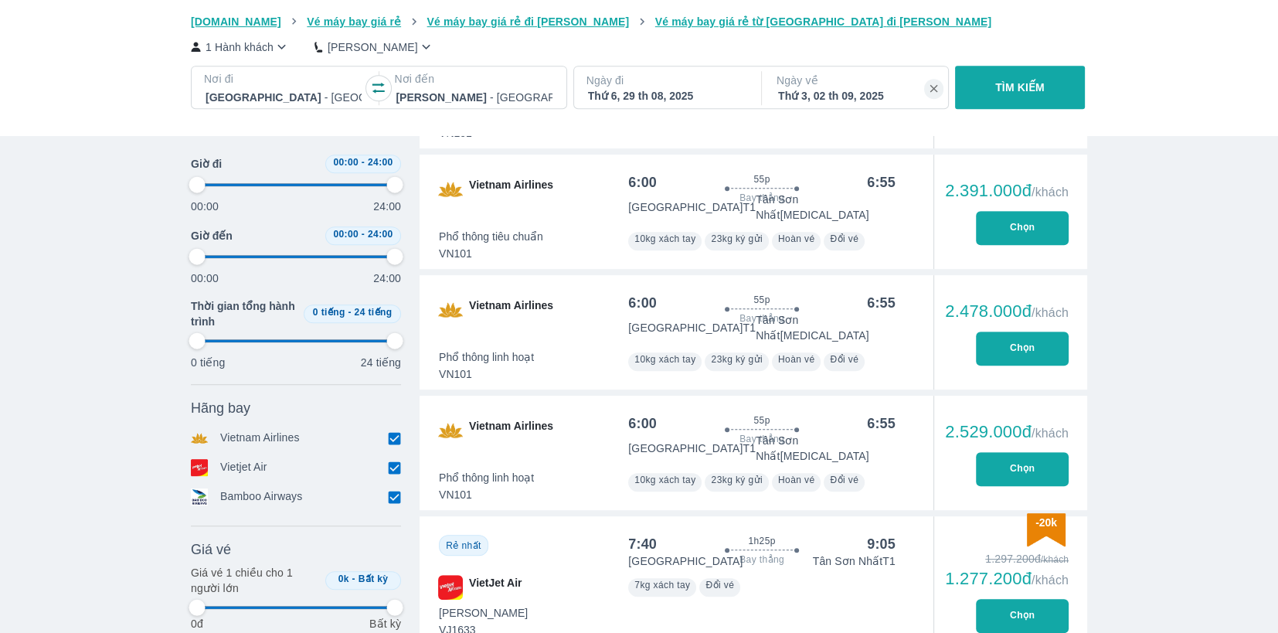
type input "97.9166666666667"
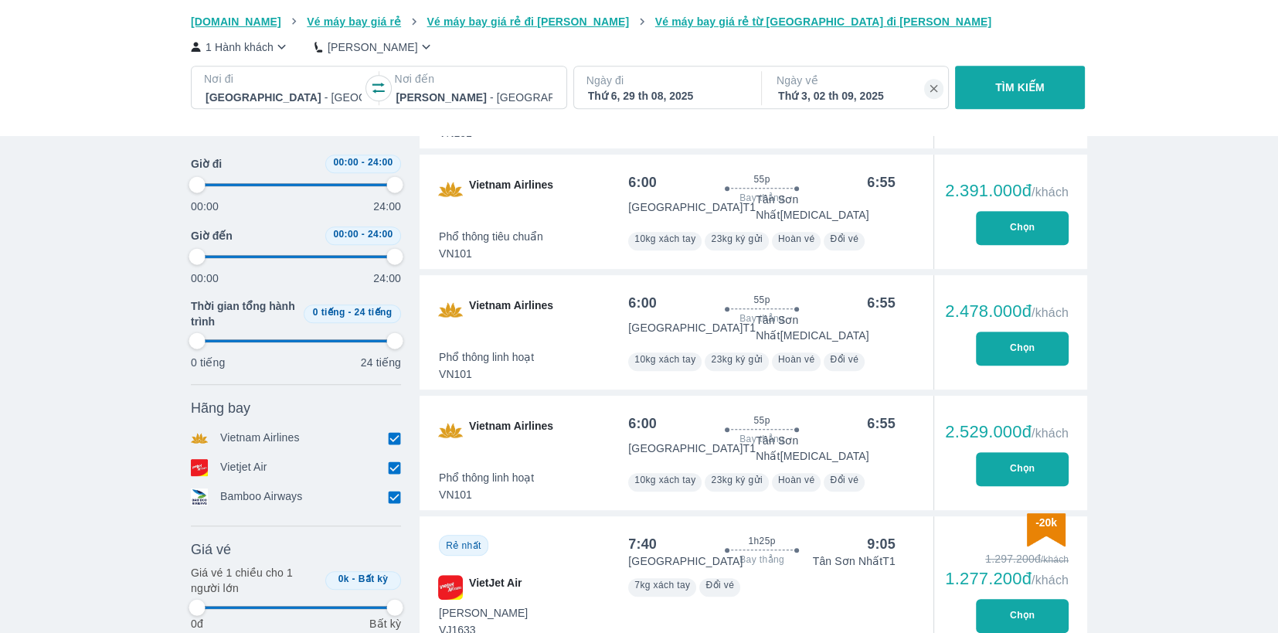
type input "97.9166666666667"
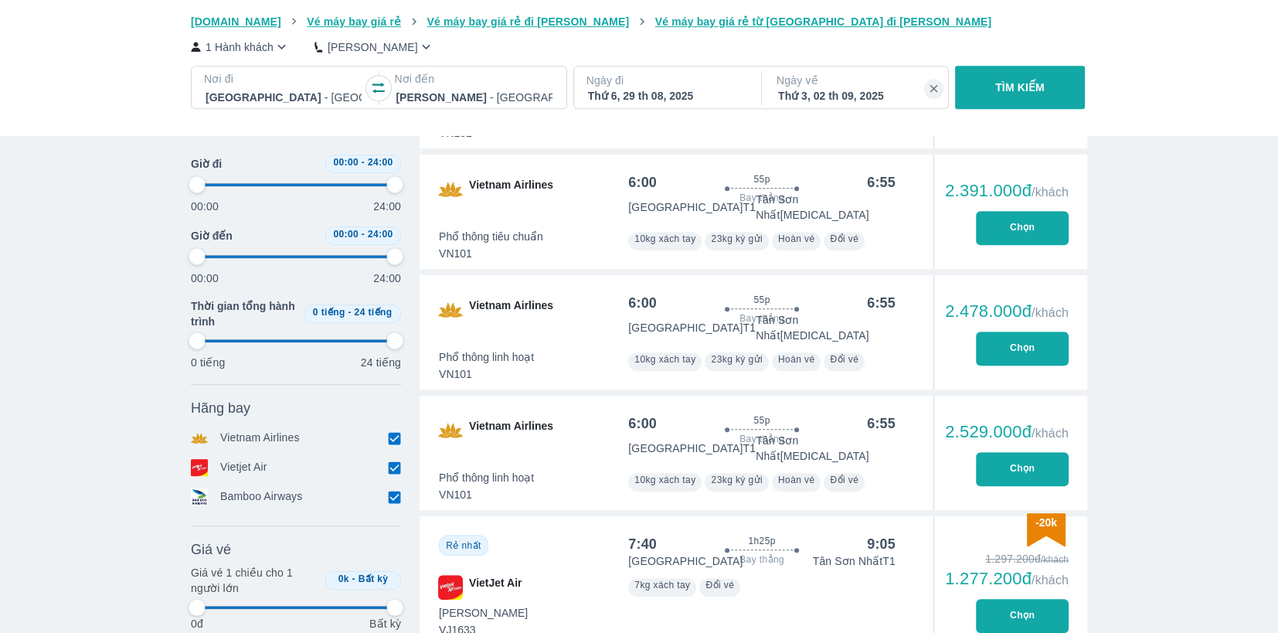
type input "97.9166666666667"
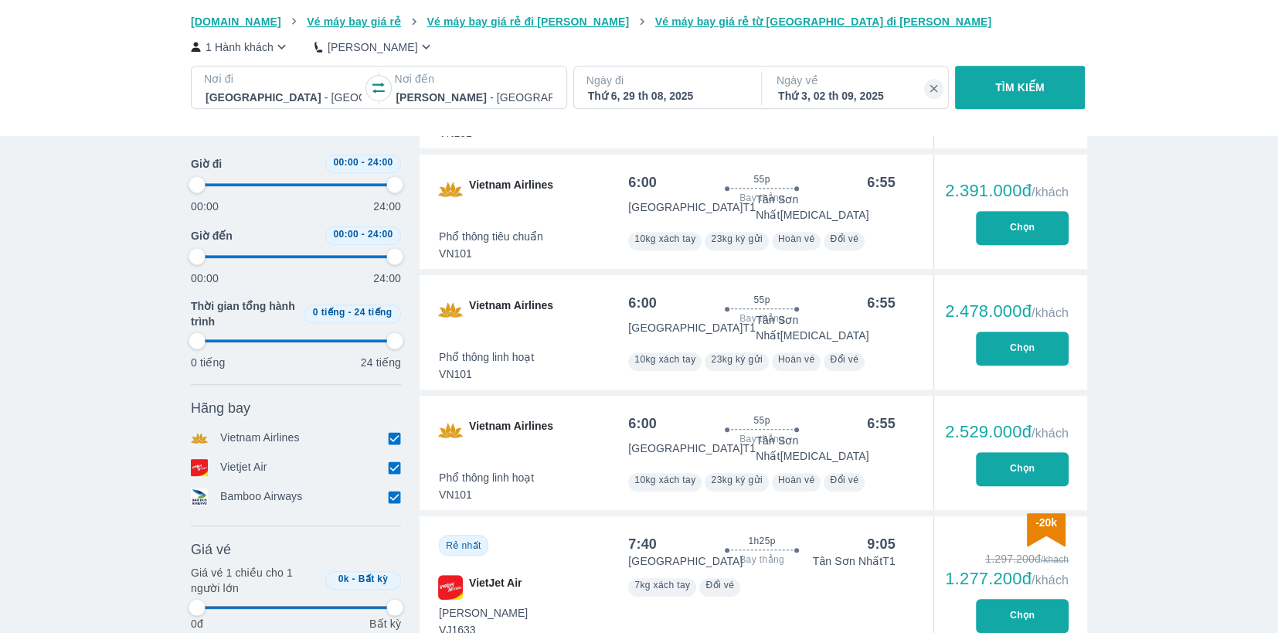
type input "97.9166666666667"
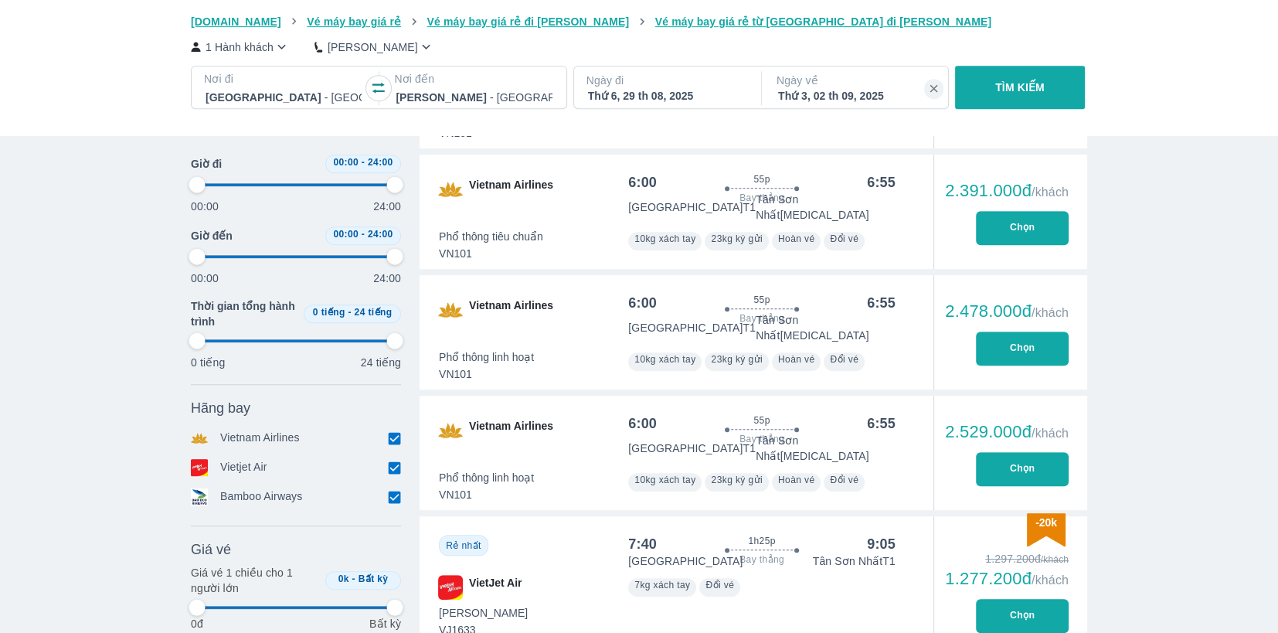
type input "97.9166666666667"
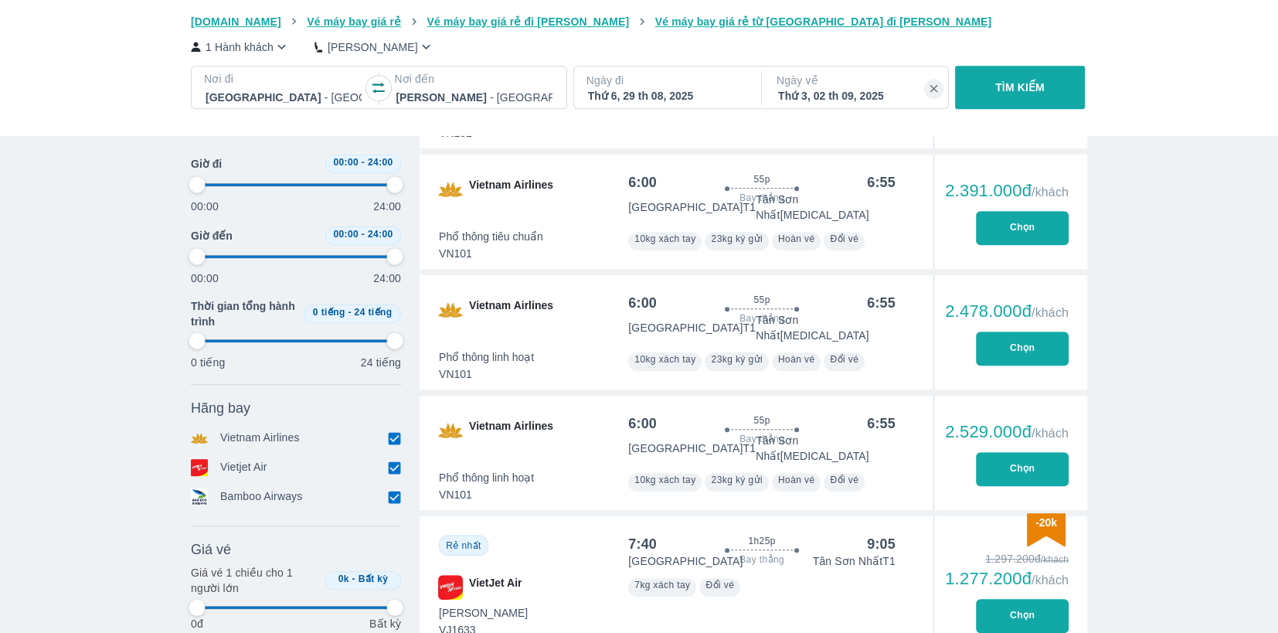
type input "97.9166666666667"
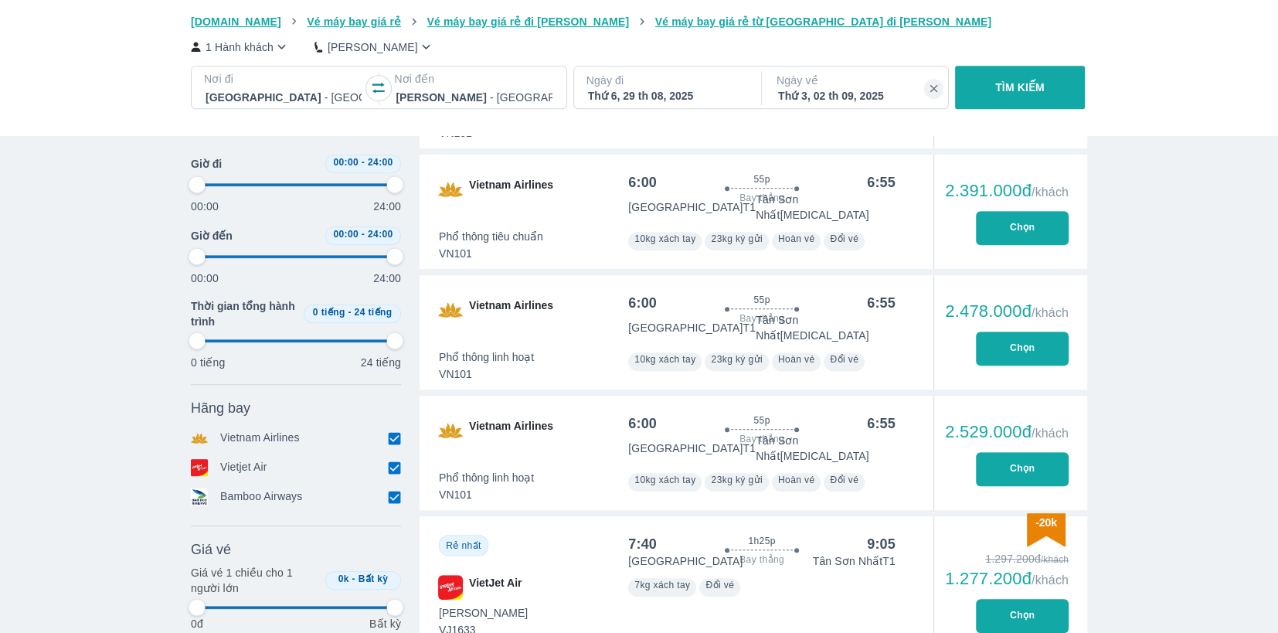
type input "97.9166666666667"
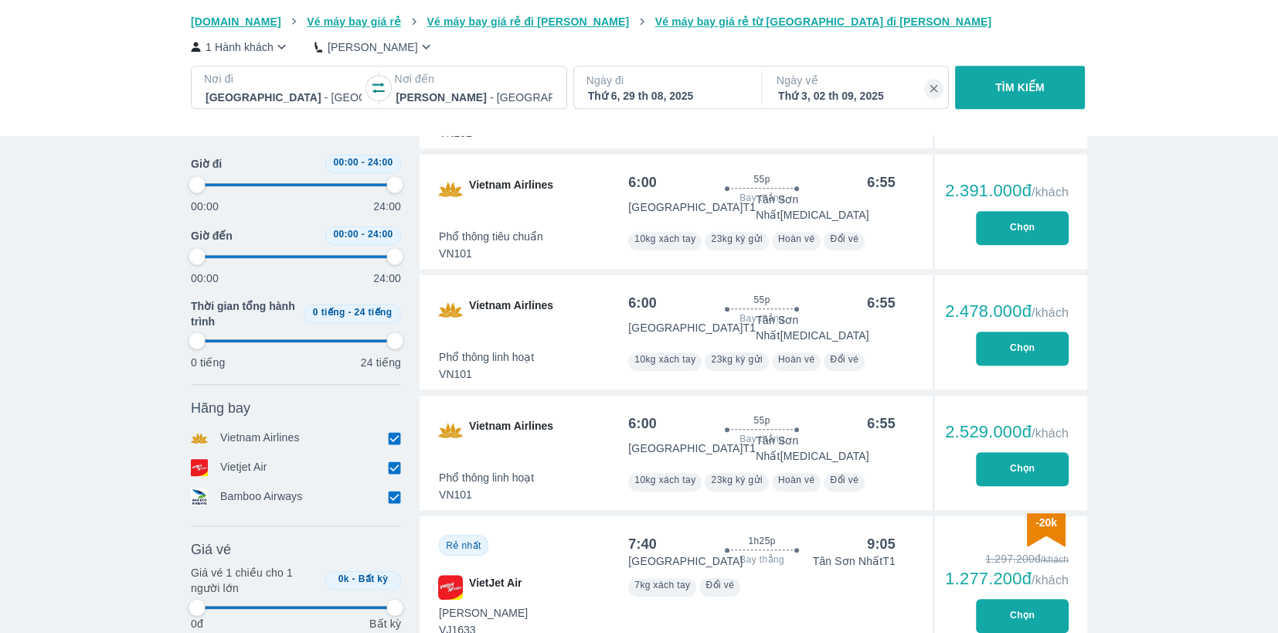
type input "97.9166666666667"
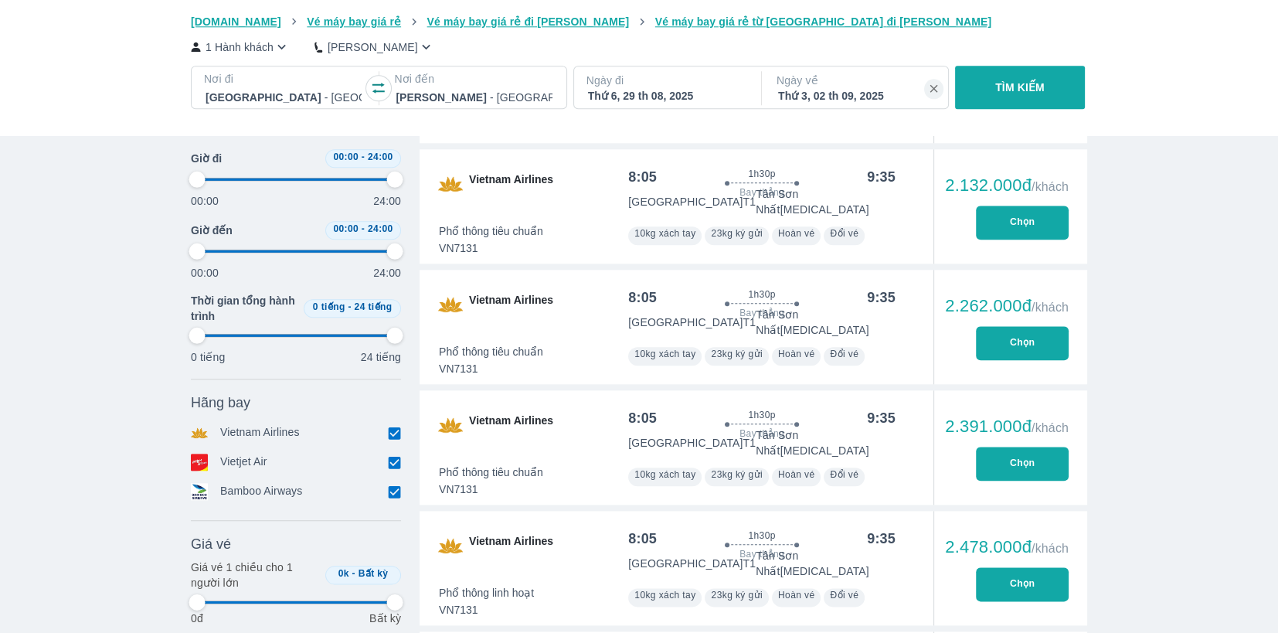
type input "97.9166666666667"
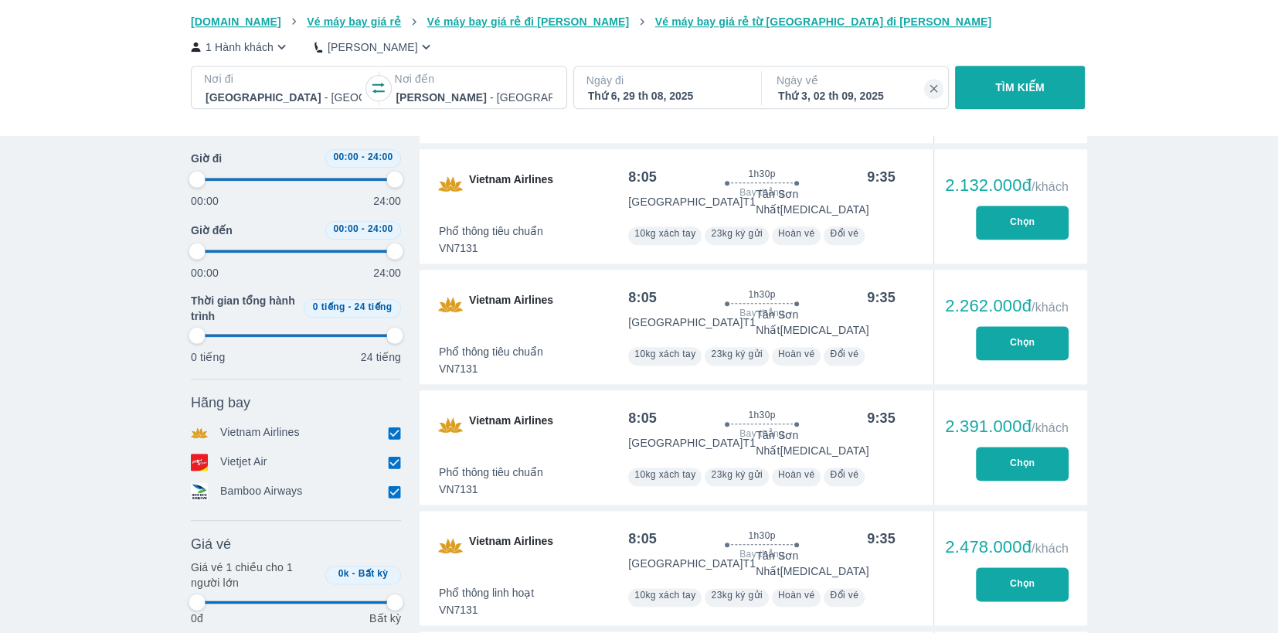
type input "97.9166666666667"
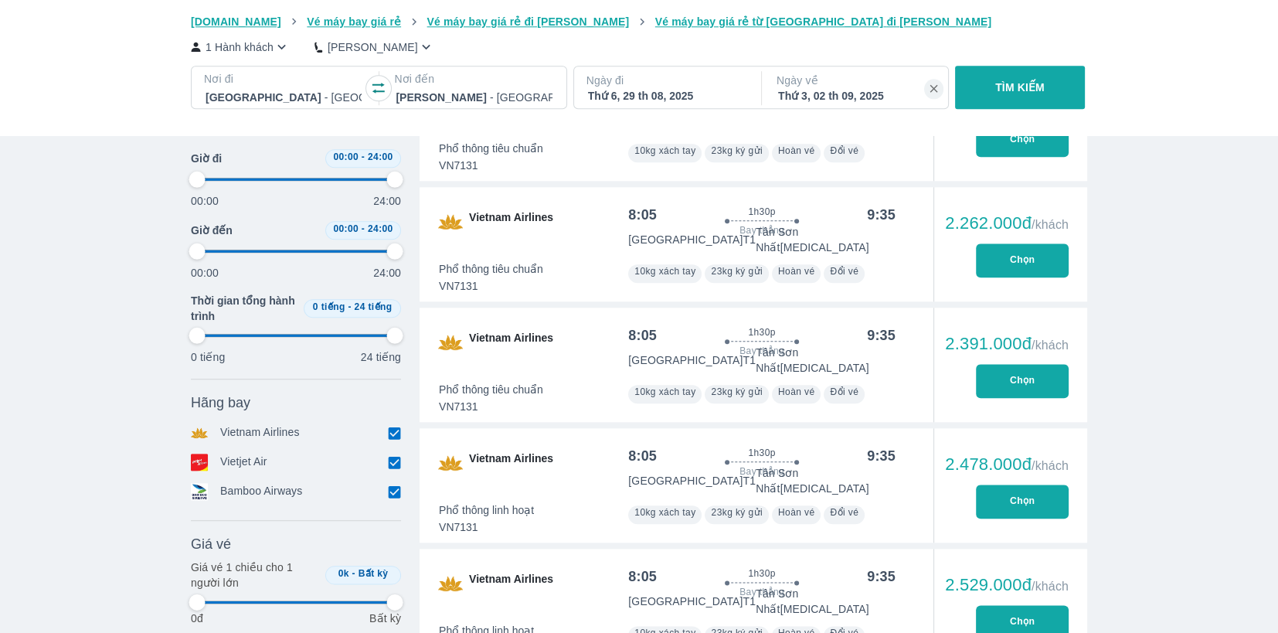
type input "97.9166666666667"
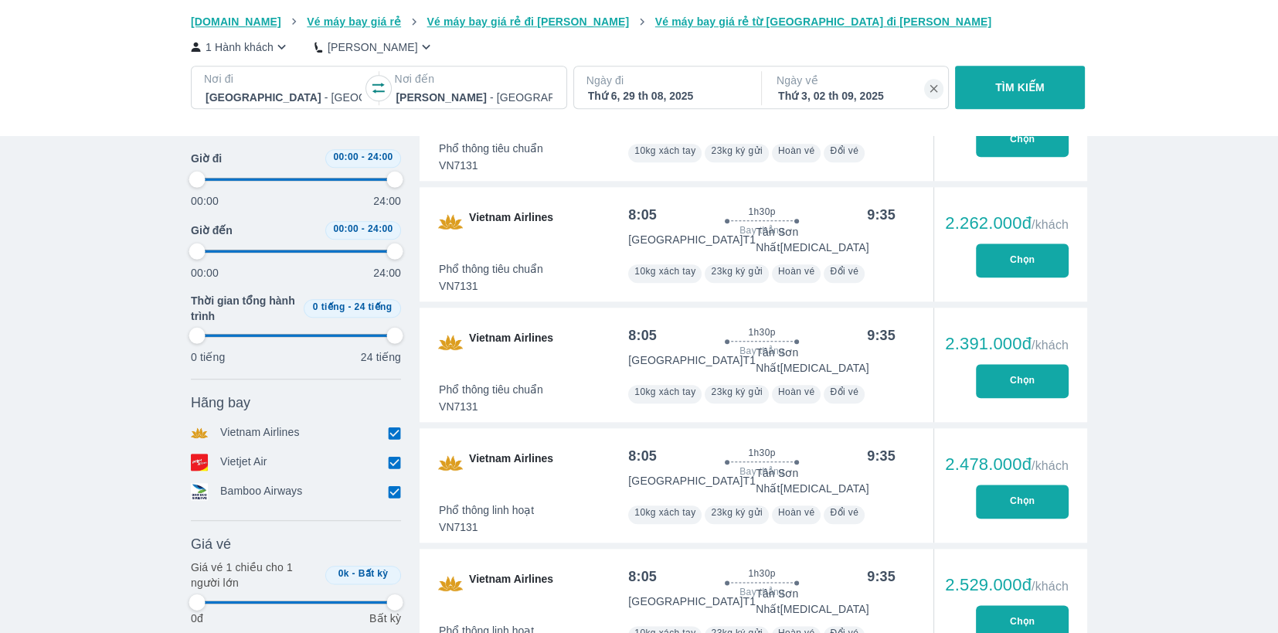
type input "97.9166666666667"
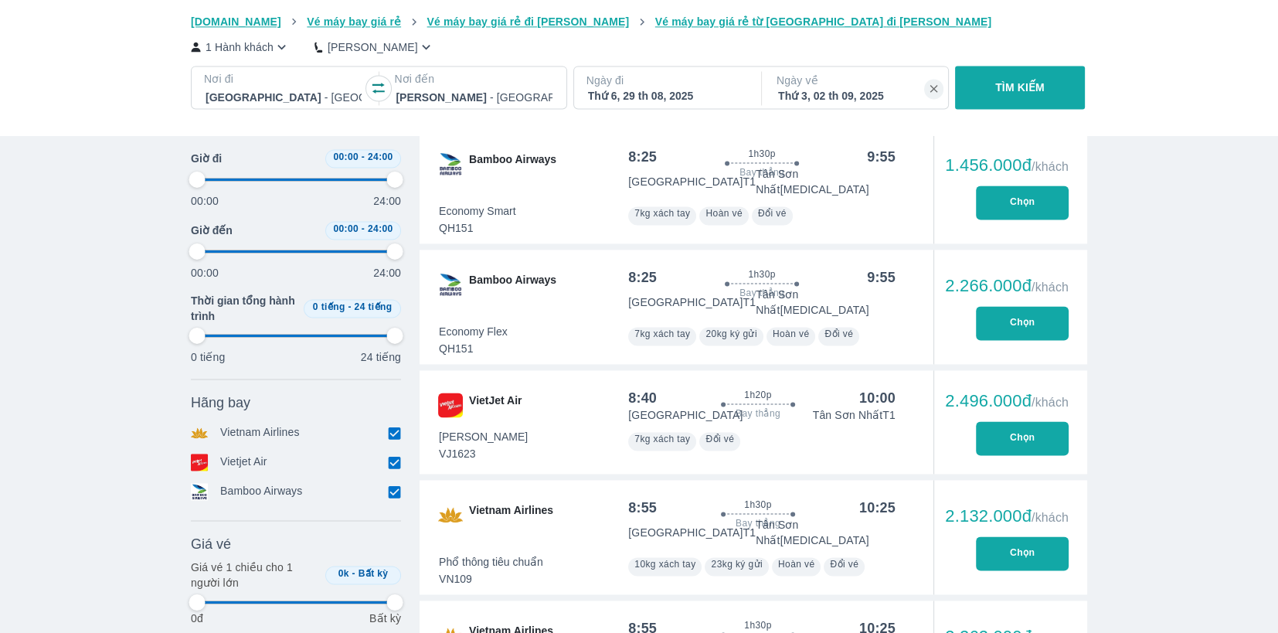
type input "97.9166666666667"
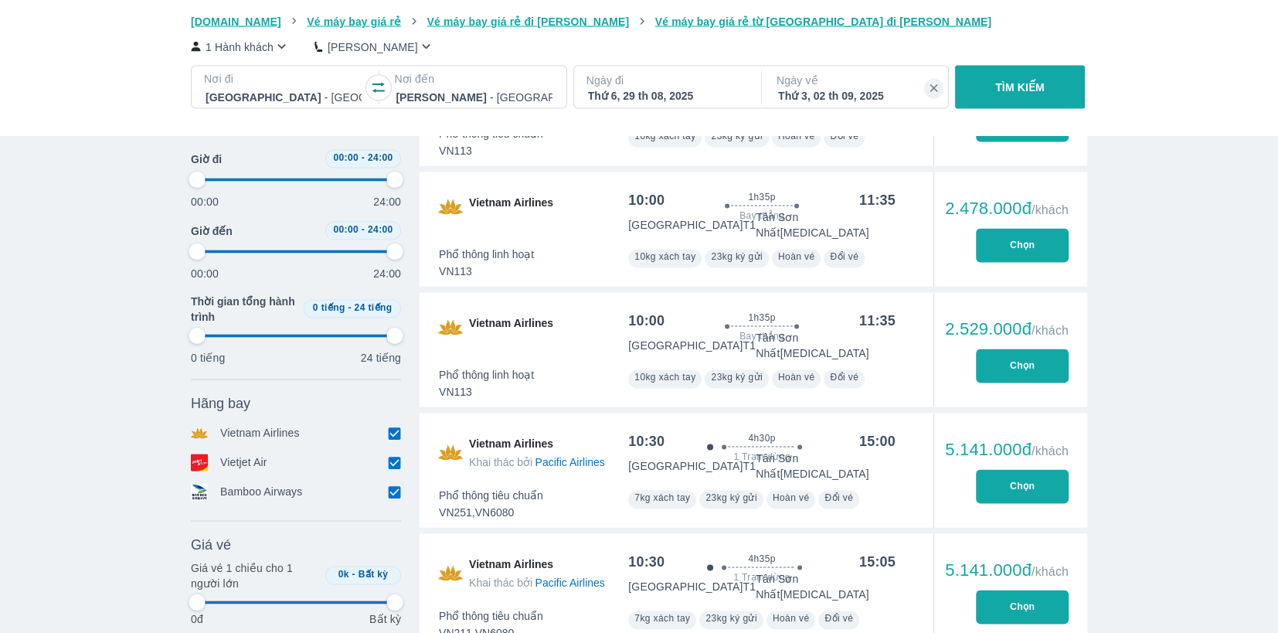
type input "97.9166666666667"
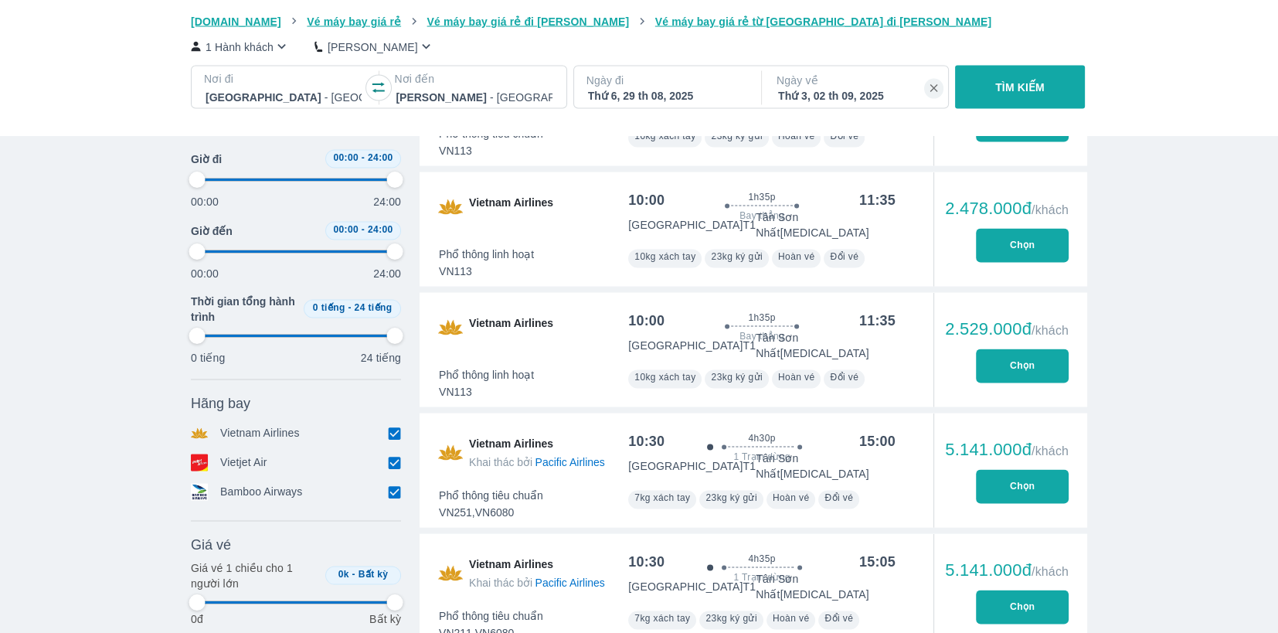
type input "97.9166666666667"
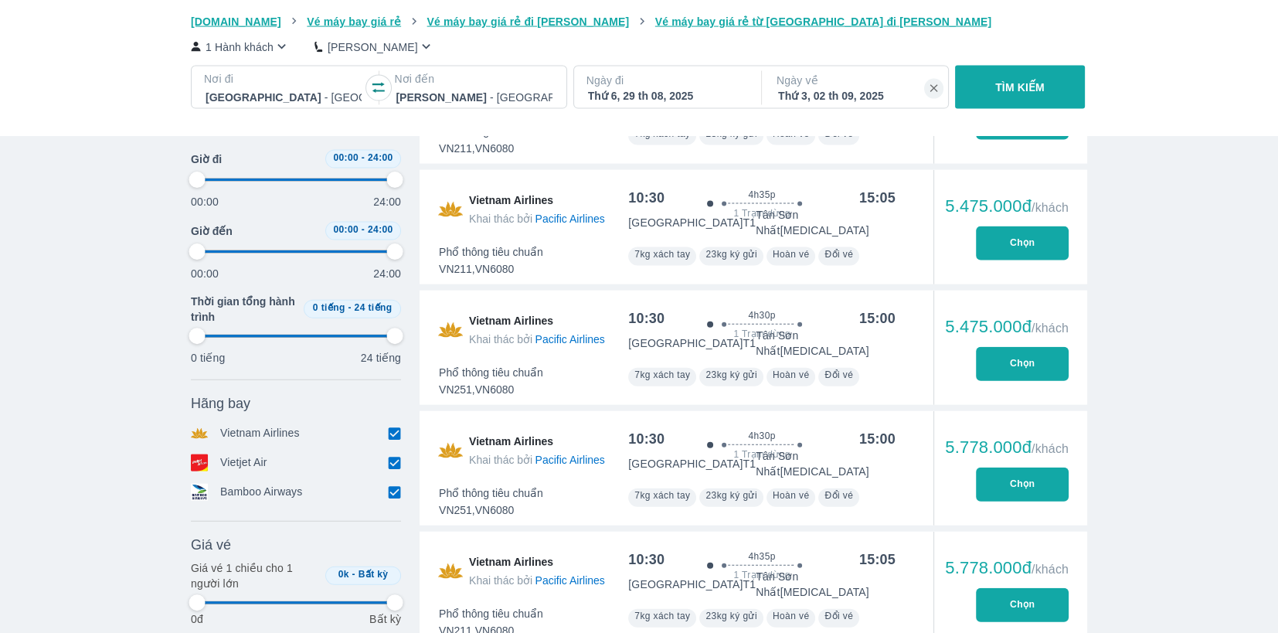
type input "97.9166666666667"
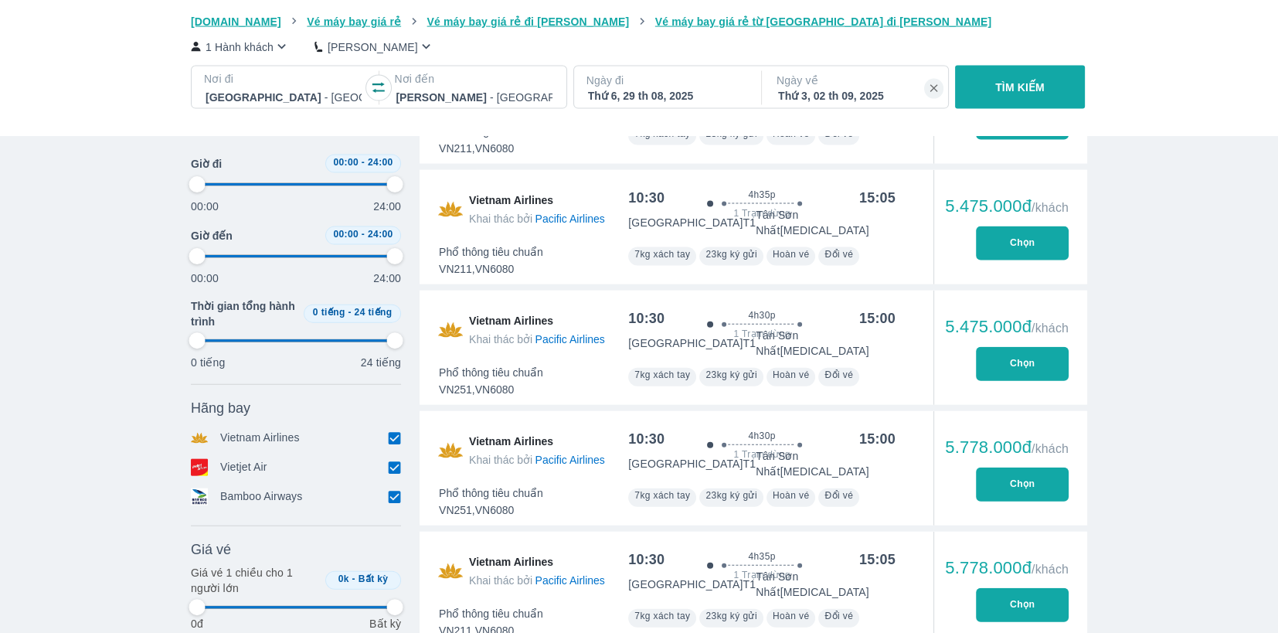
type input "97.9166666666667"
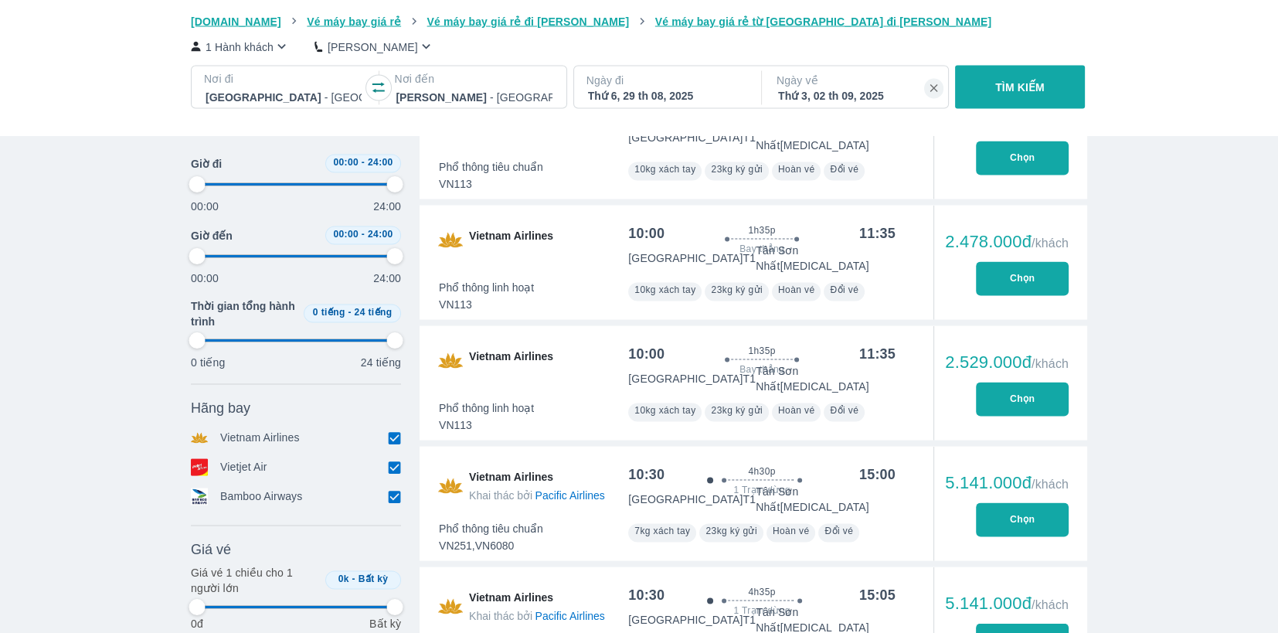
type input "97.9166666666667"
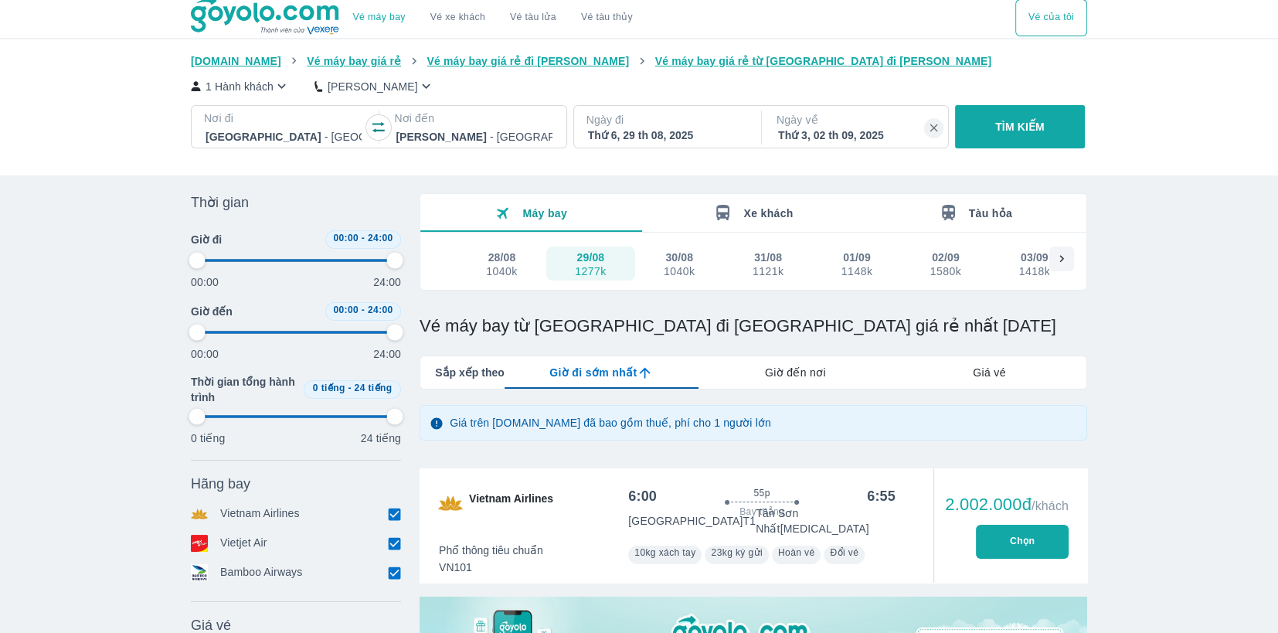
scroll to position [0, 0]
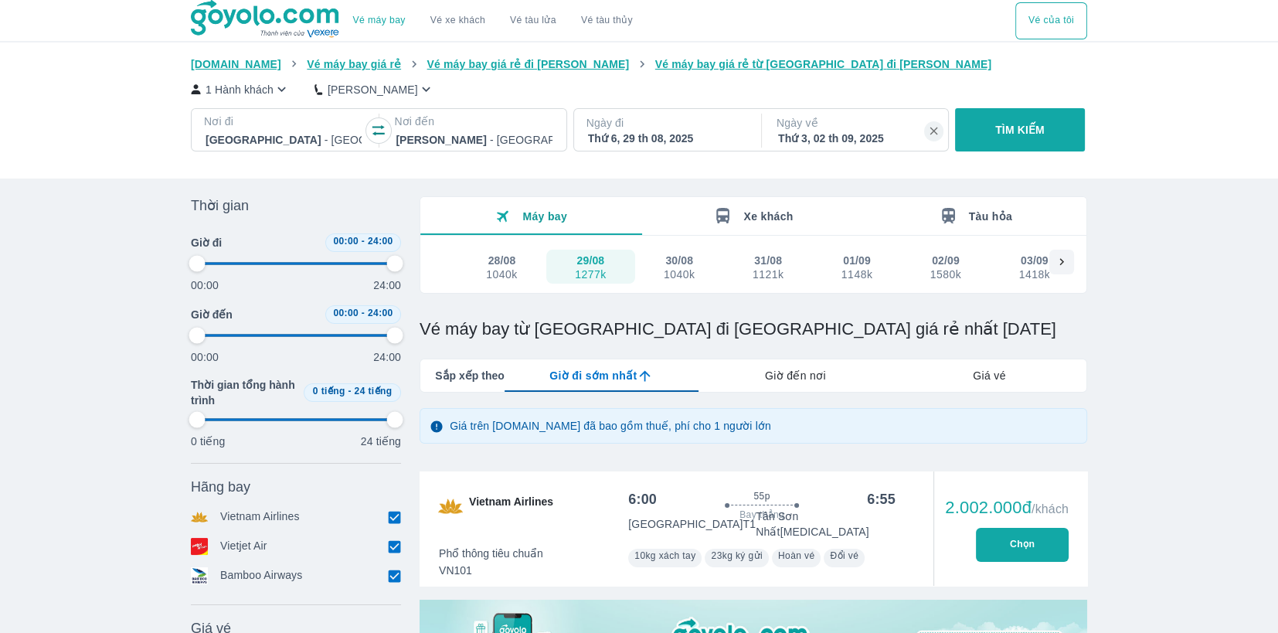
type input "97.9166666666667"
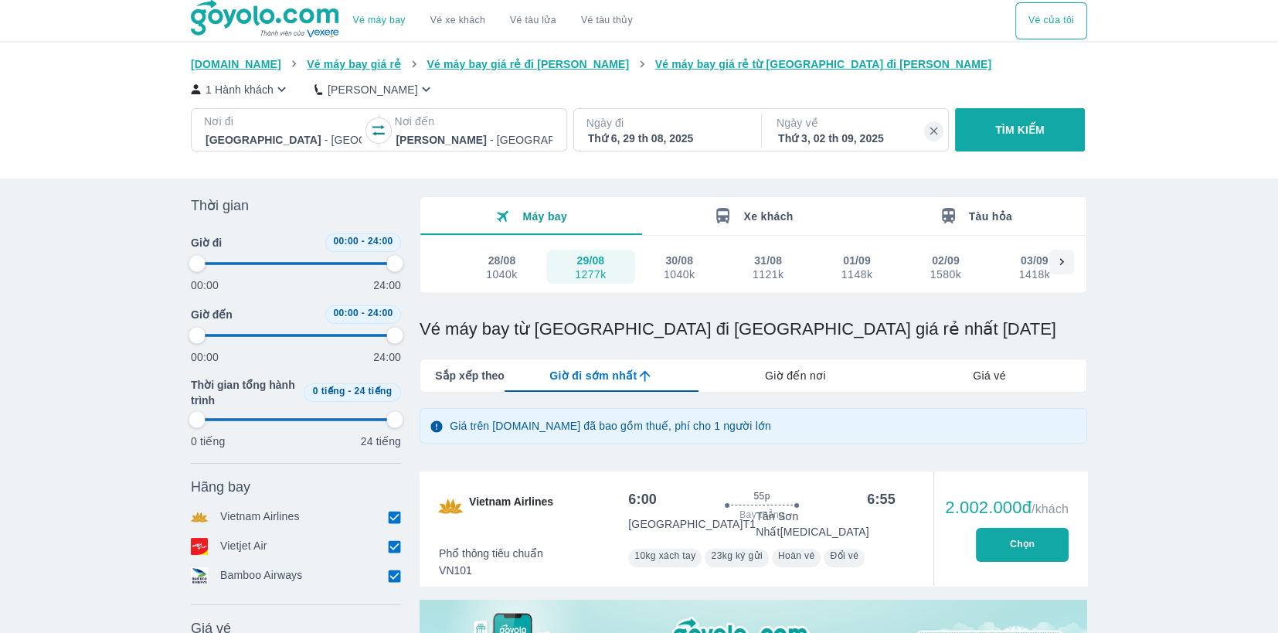
type input "97.9166666666667"
click at [1027, 377] on div "Giá vé" at bounding box center [989, 375] width 194 height 32
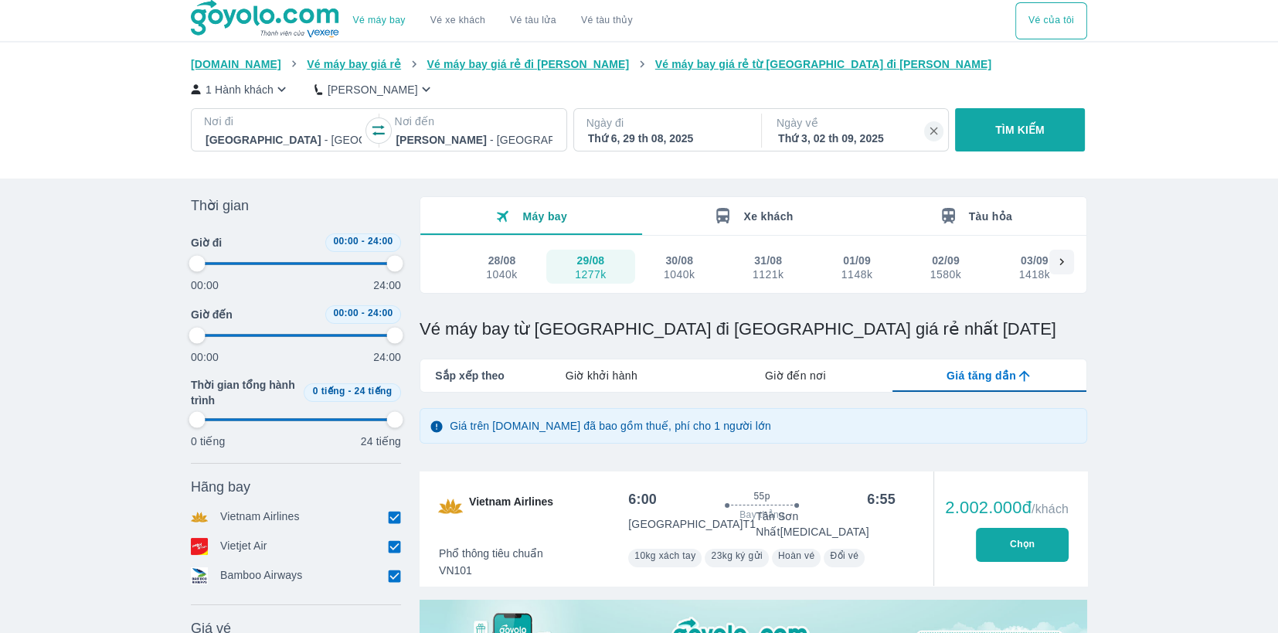
type input "97.9166666666667"
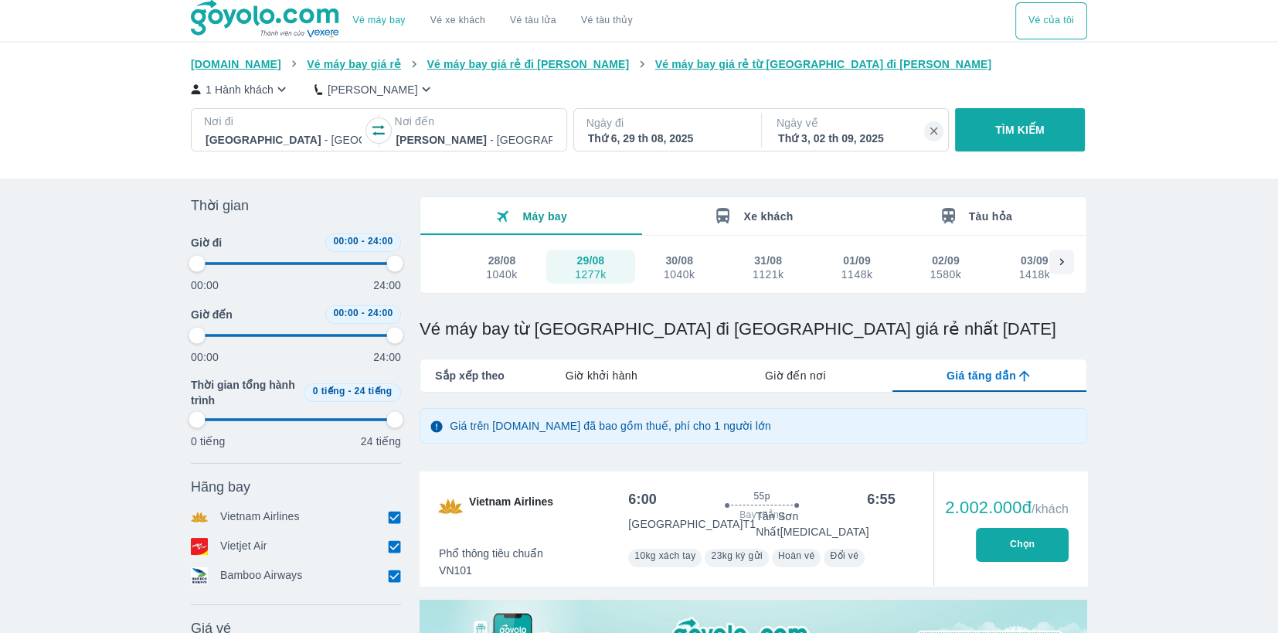
type input "97.9166666666667"
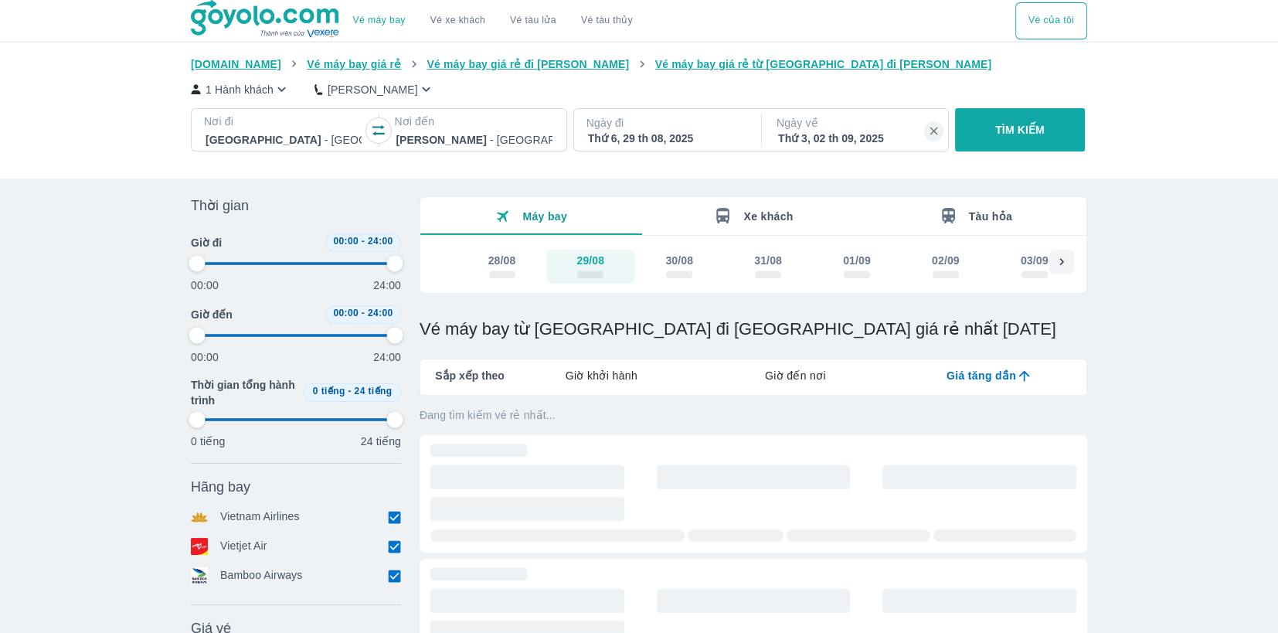
type input "97.9166666666667"
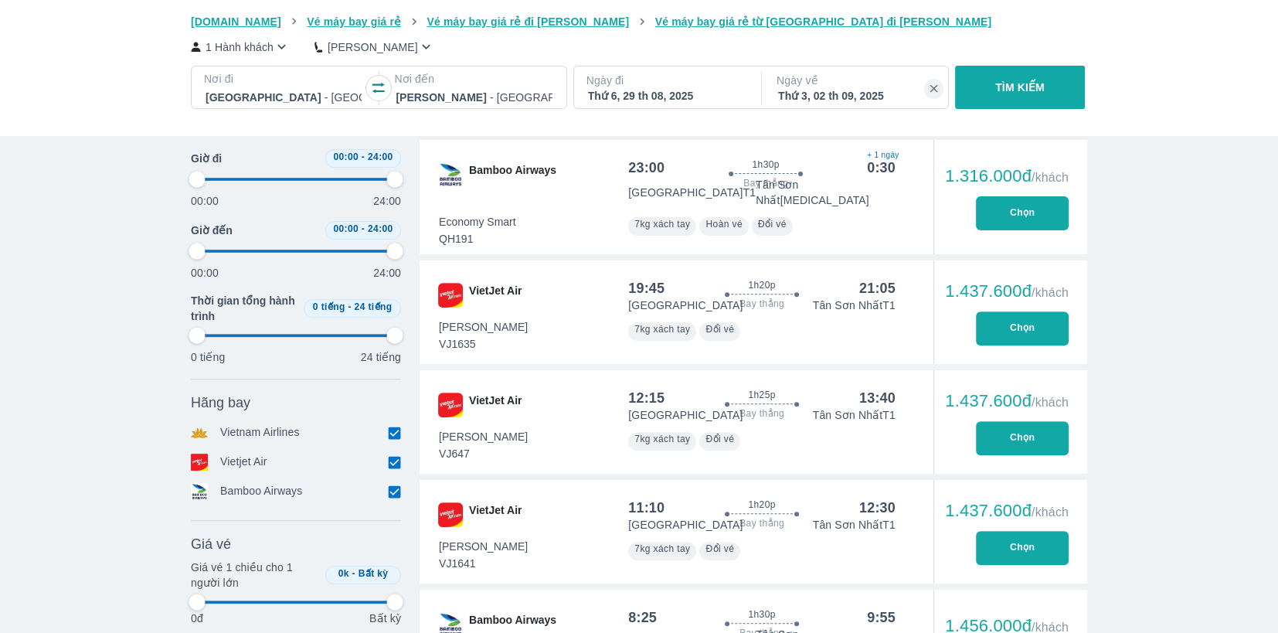
scroll to position [206, 0]
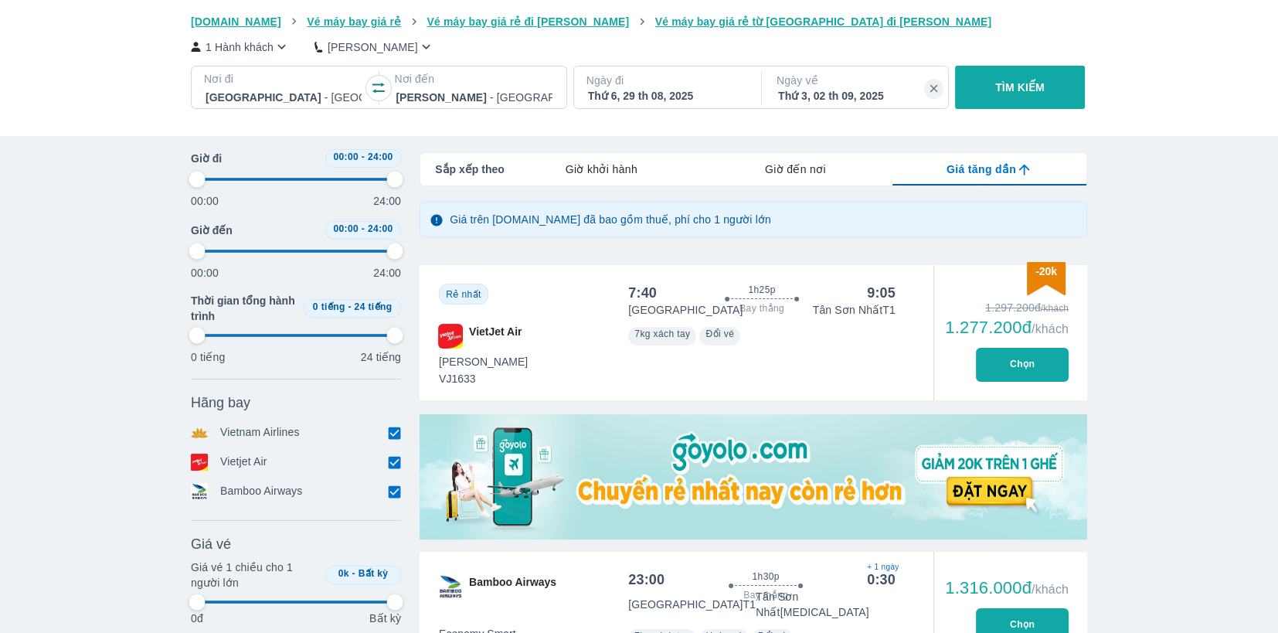
scroll to position [618, 0]
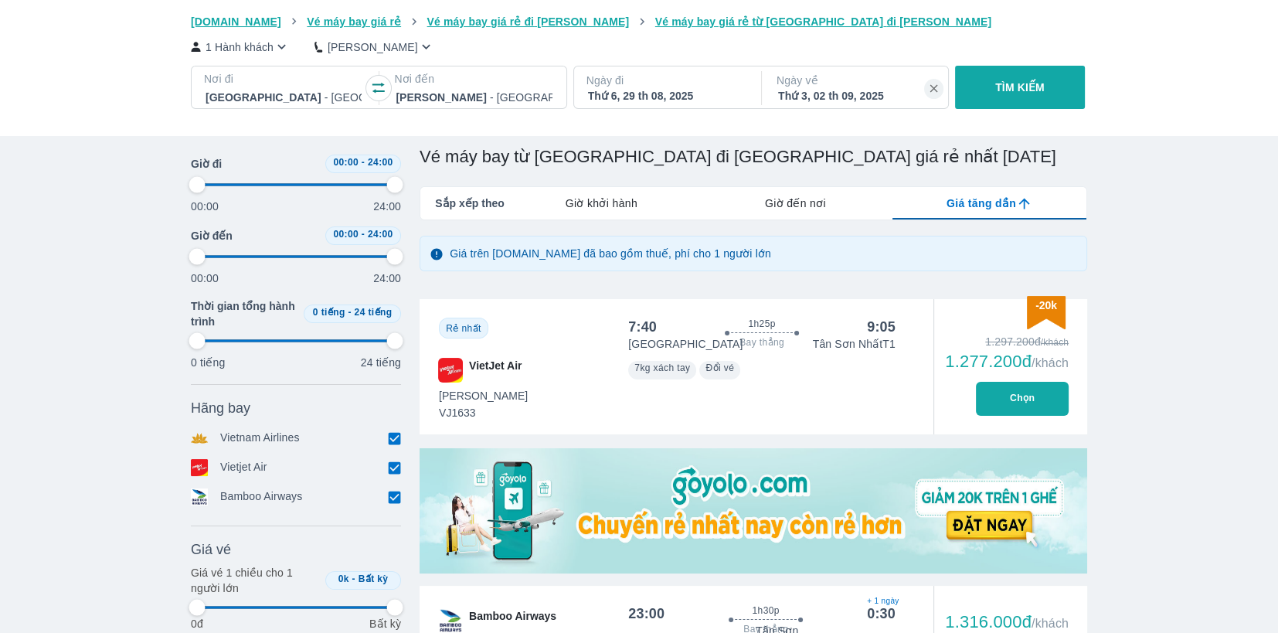
scroll to position [0, 0]
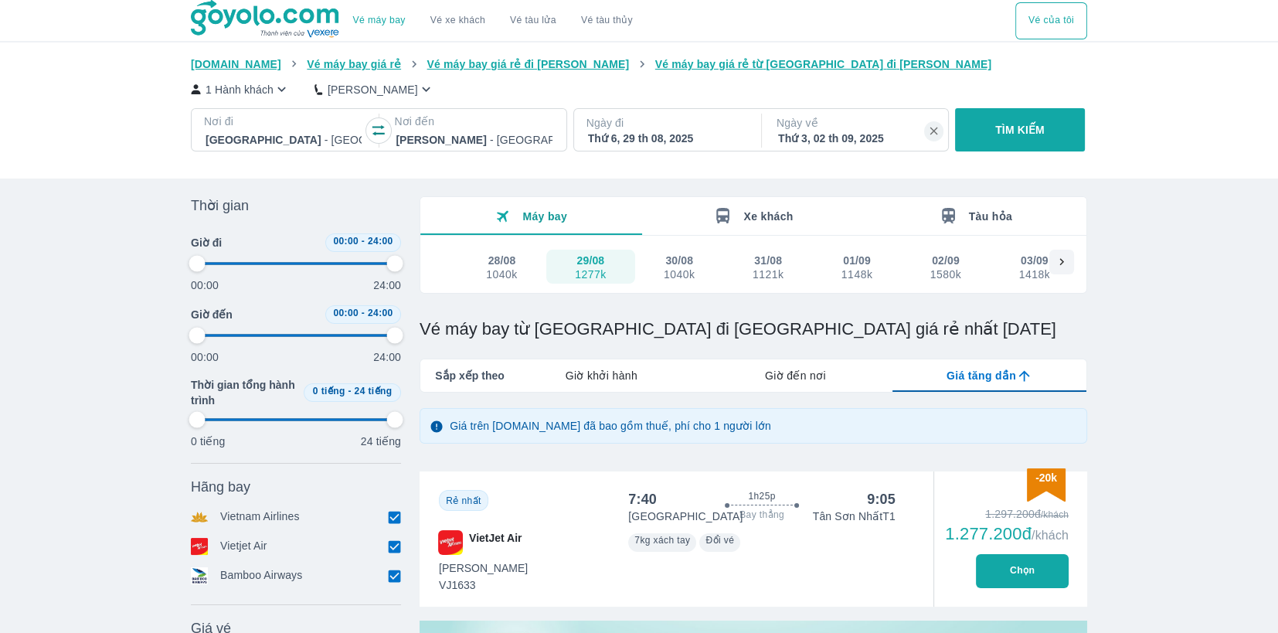
click at [1035, 573] on button "Chọn" at bounding box center [1022, 571] width 93 height 34
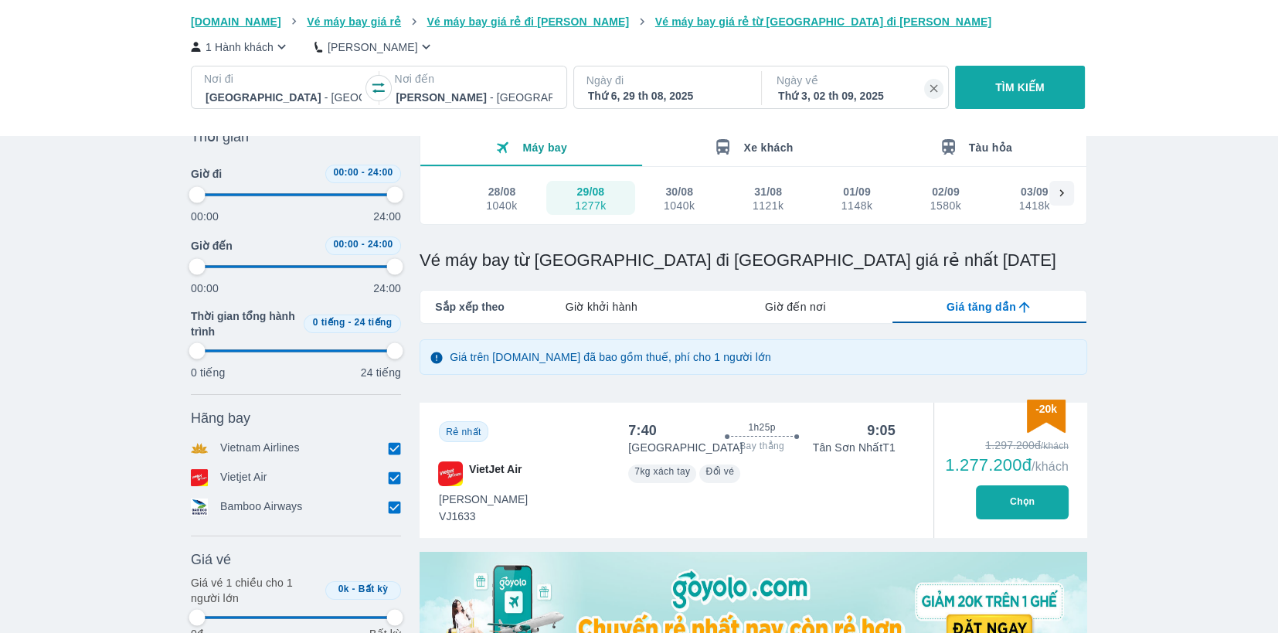
scroll to position [471, 0]
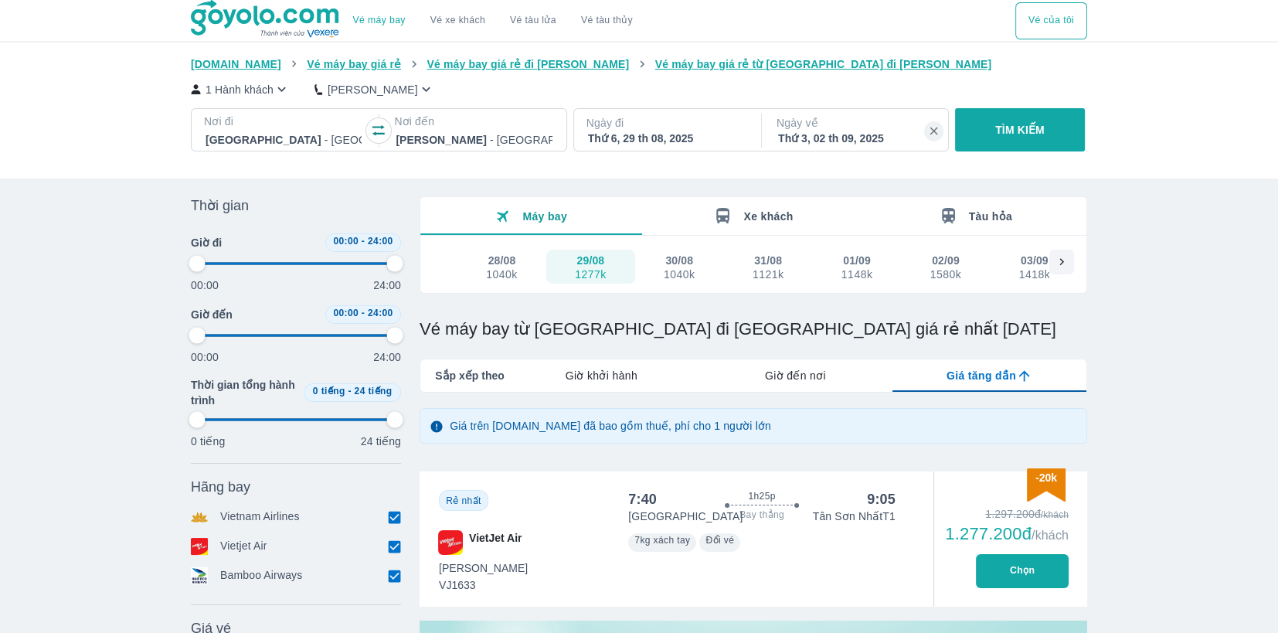
scroll to position [0, 0]
click at [934, 132] on icon "button" at bounding box center [934, 131] width 14 height 14
drag, startPoint x: 1007, startPoint y: 127, endPoint x: 1088, endPoint y: 215, distance: 119.7
click at [1007, 124] on p "TÌM KIẾM" at bounding box center [1019, 129] width 49 height 15
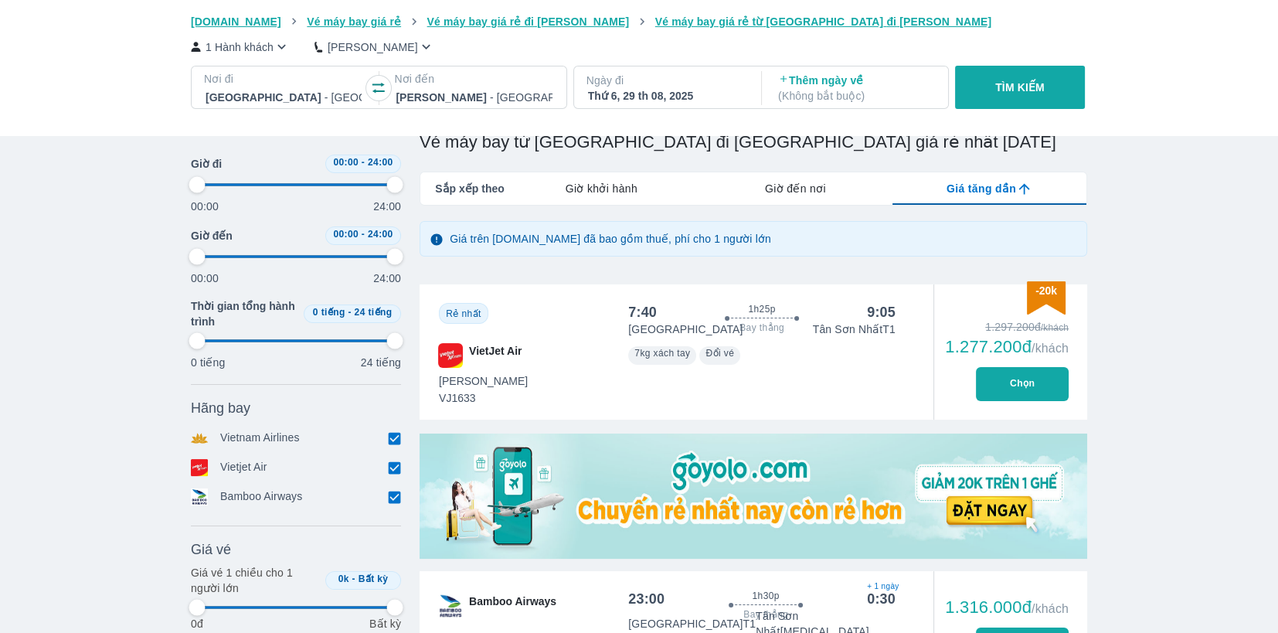
scroll to position [206, 0]
